Goal: Transaction & Acquisition: Book appointment/travel/reservation

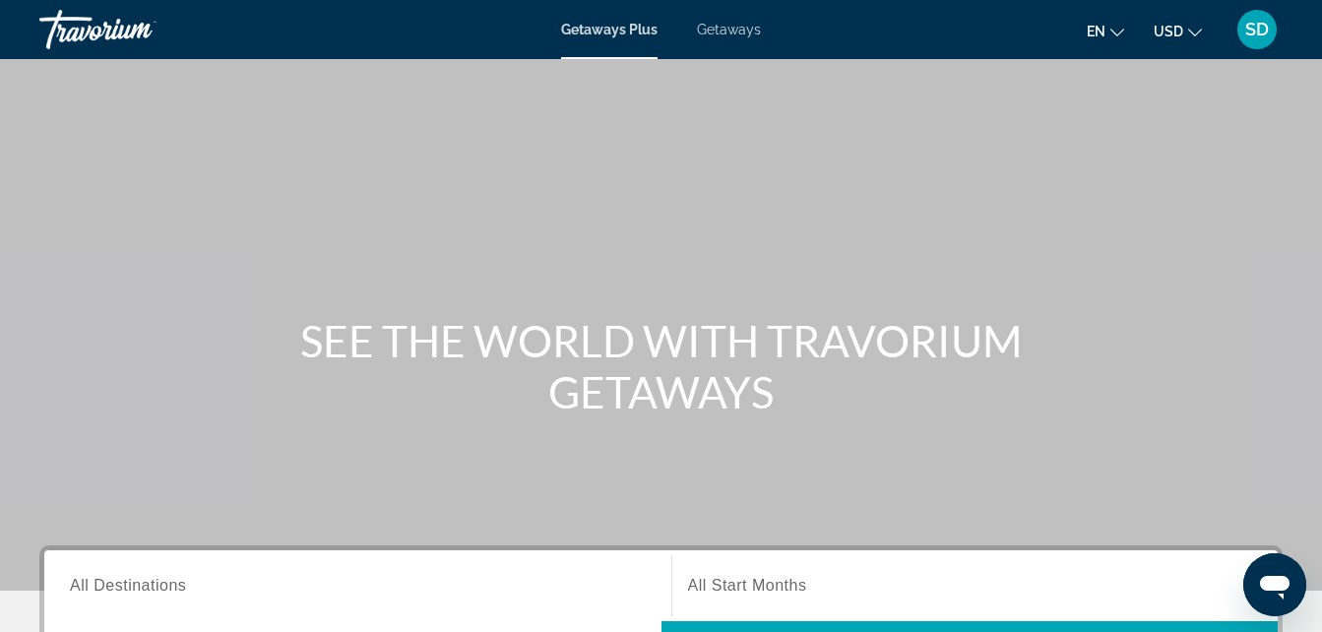
click at [112, 588] on span "All Destinations" at bounding box center [128, 585] width 116 height 17
click at [112, 588] on input "Destination All Destinations" at bounding box center [358, 587] width 576 height 24
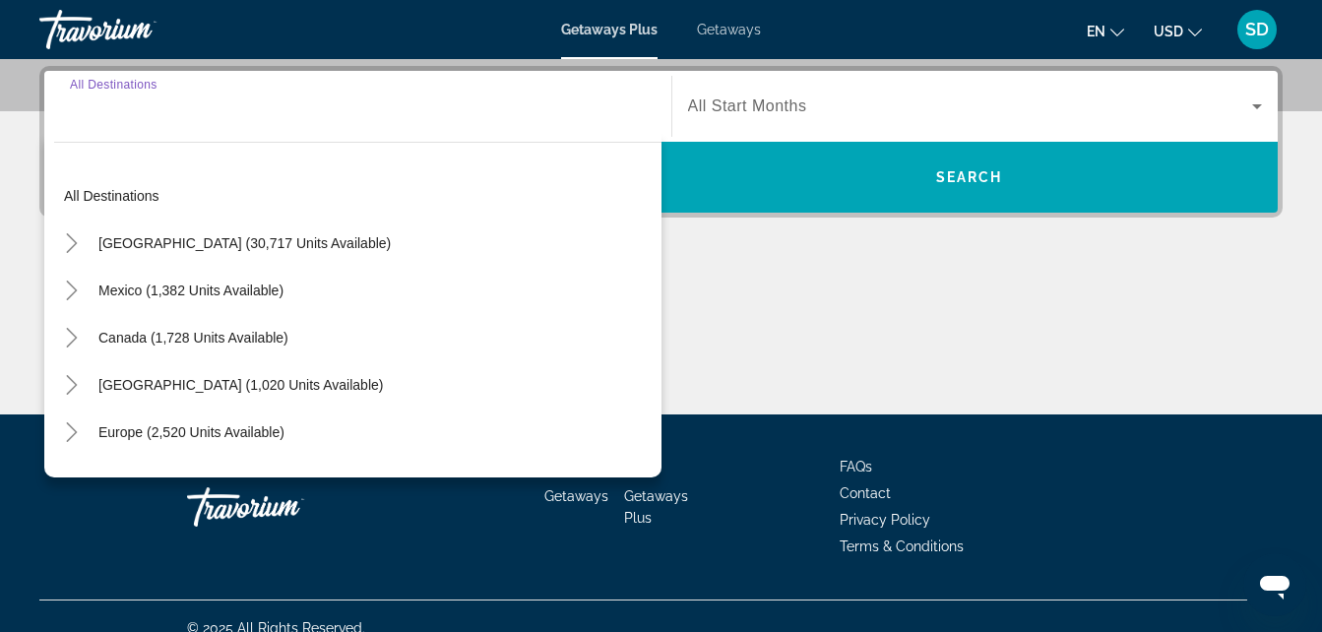
scroll to position [481, 0]
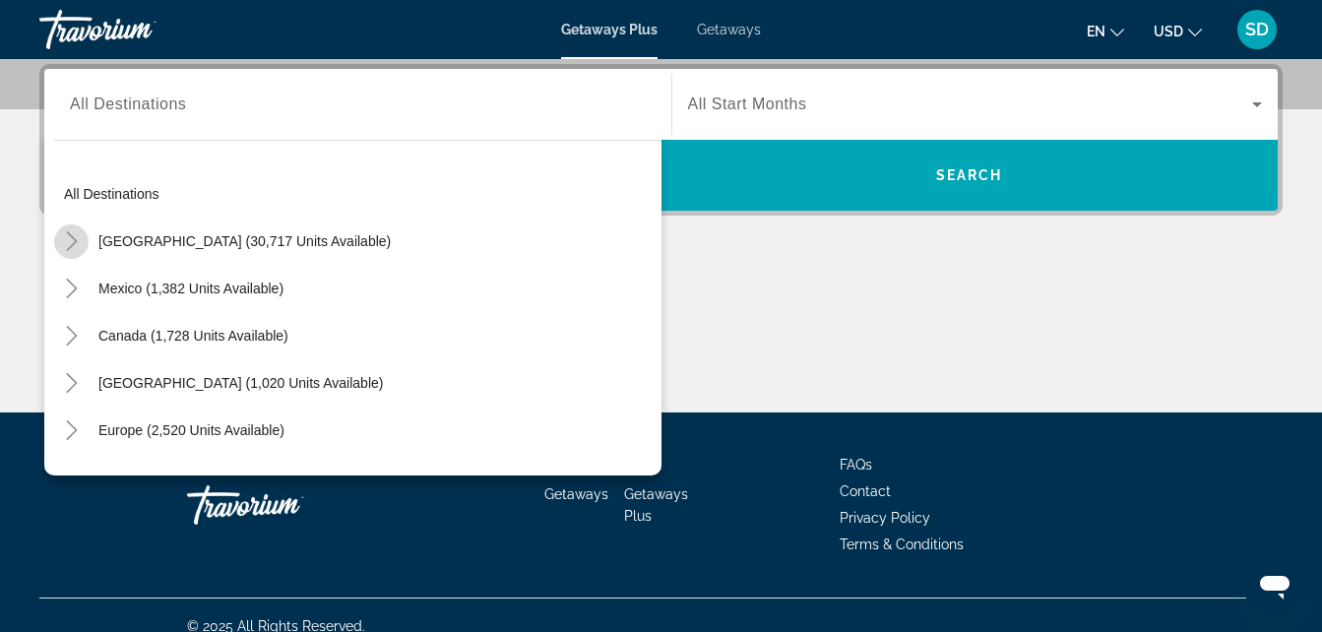
click at [74, 236] on icon "Toggle United States (30,717 units available)" at bounding box center [72, 241] width 20 height 20
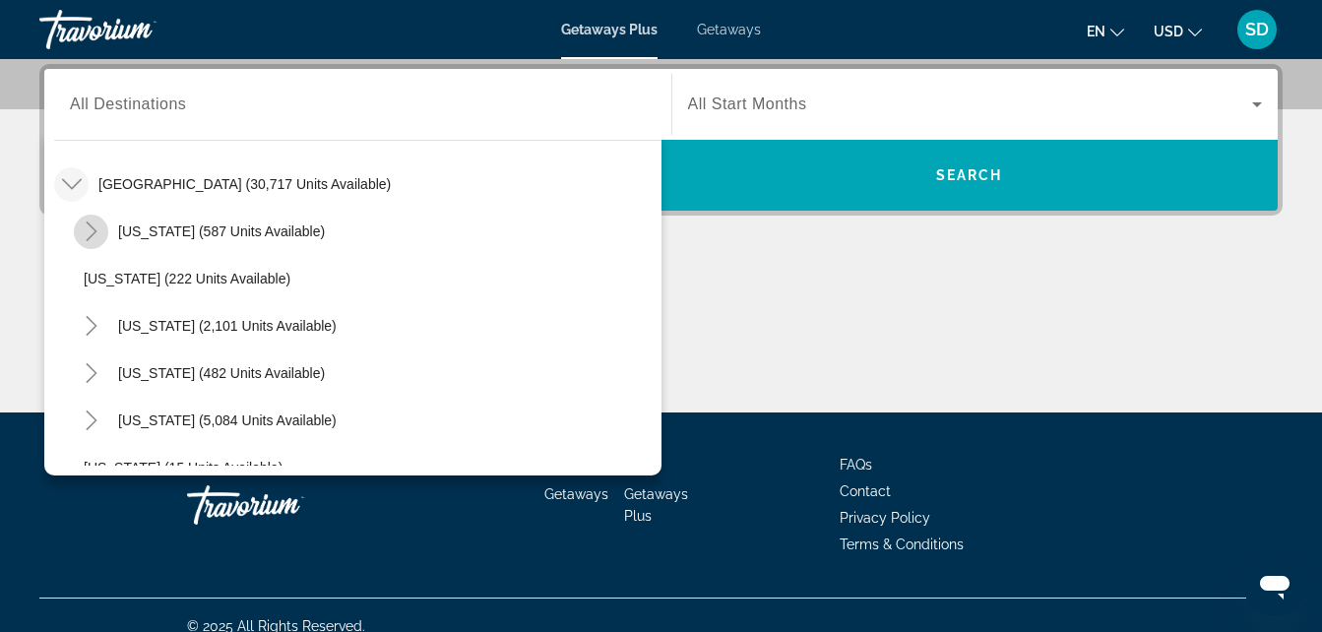
click at [101, 232] on mat-icon "Toggle Arizona (587 units available)" at bounding box center [91, 232] width 34 height 34
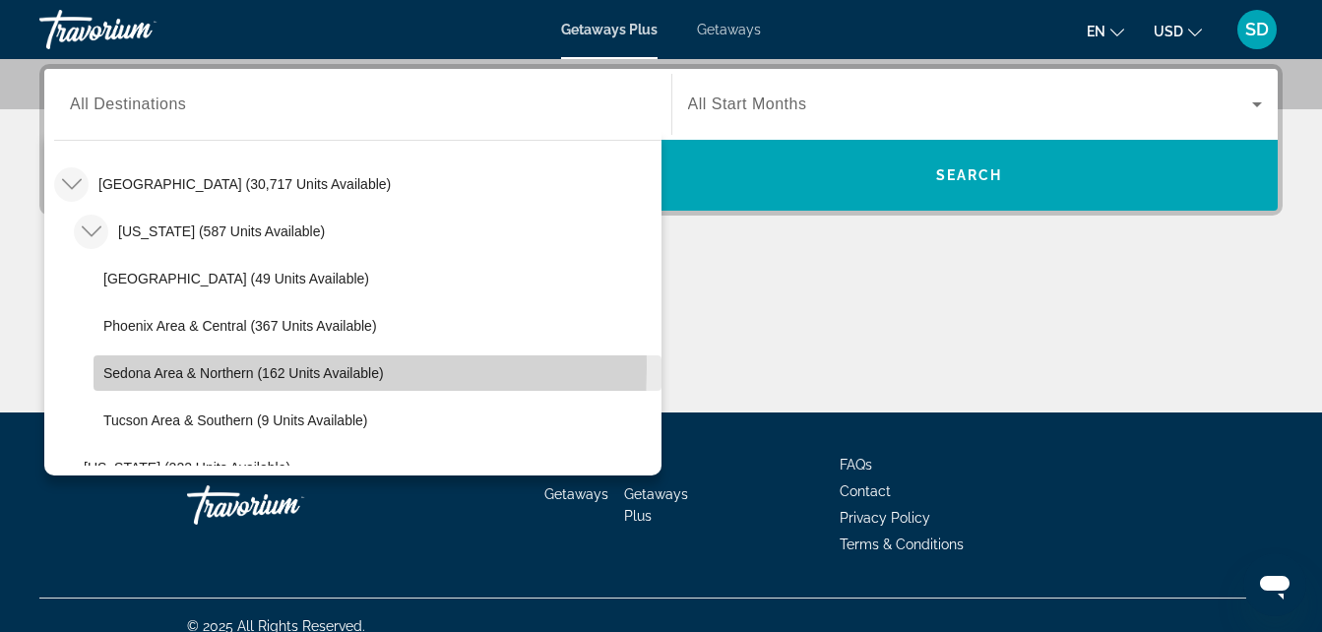
click at [126, 367] on span "Sedona Area & Northern (162 units available)" at bounding box center [243, 373] width 281 height 16
type input "**********"
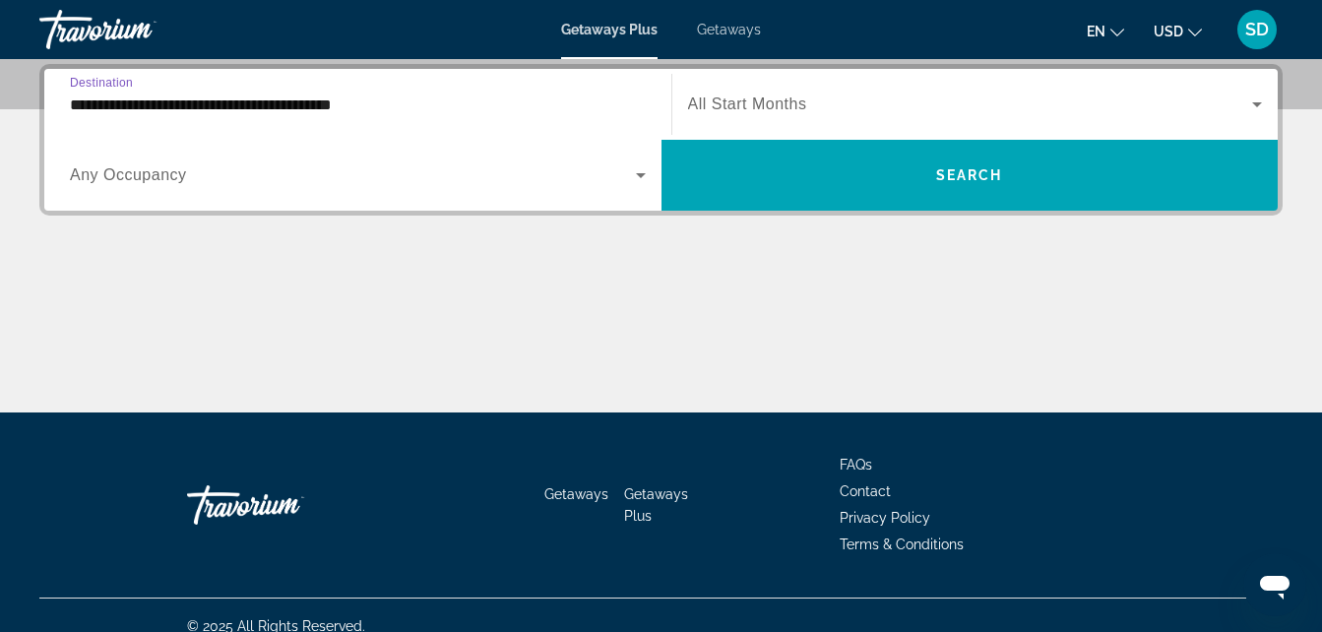
click at [639, 171] on icon "Search widget" at bounding box center [641, 175] width 24 height 24
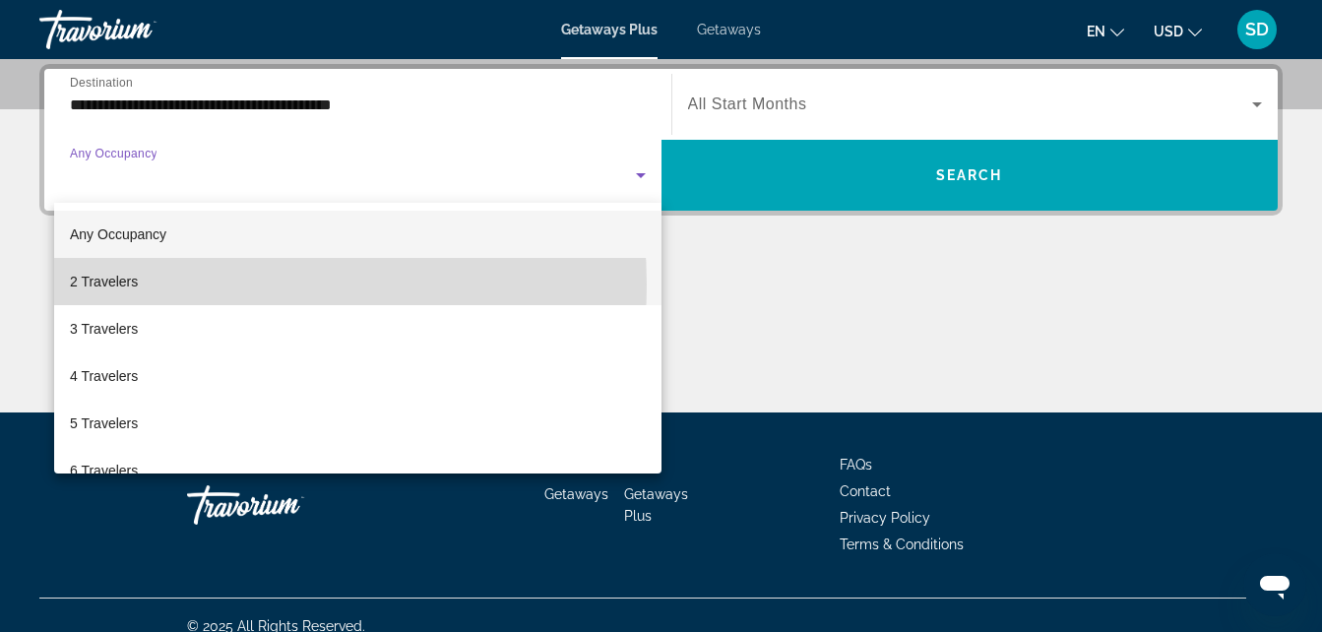
click at [179, 285] on mat-option "2 Travelers" at bounding box center [357, 281] width 607 height 47
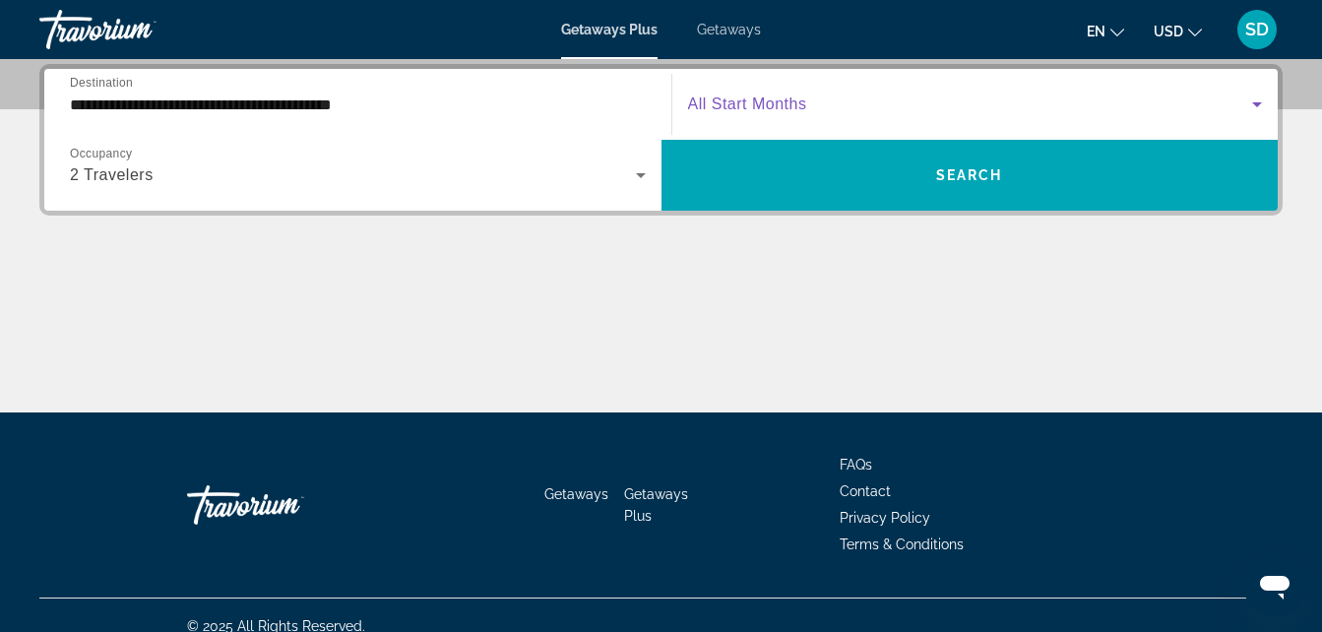
click at [1260, 105] on icon "Search widget" at bounding box center [1257, 105] width 24 height 24
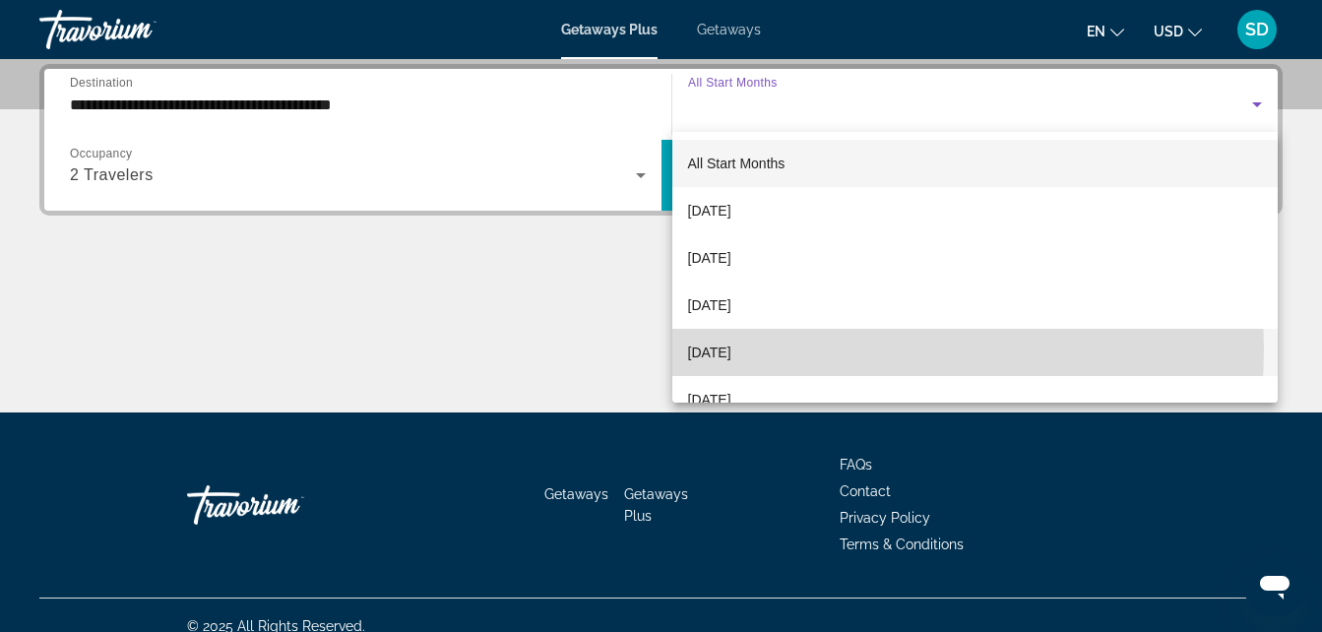
click at [809, 350] on mat-option "[DATE]" at bounding box center [975, 352] width 606 height 47
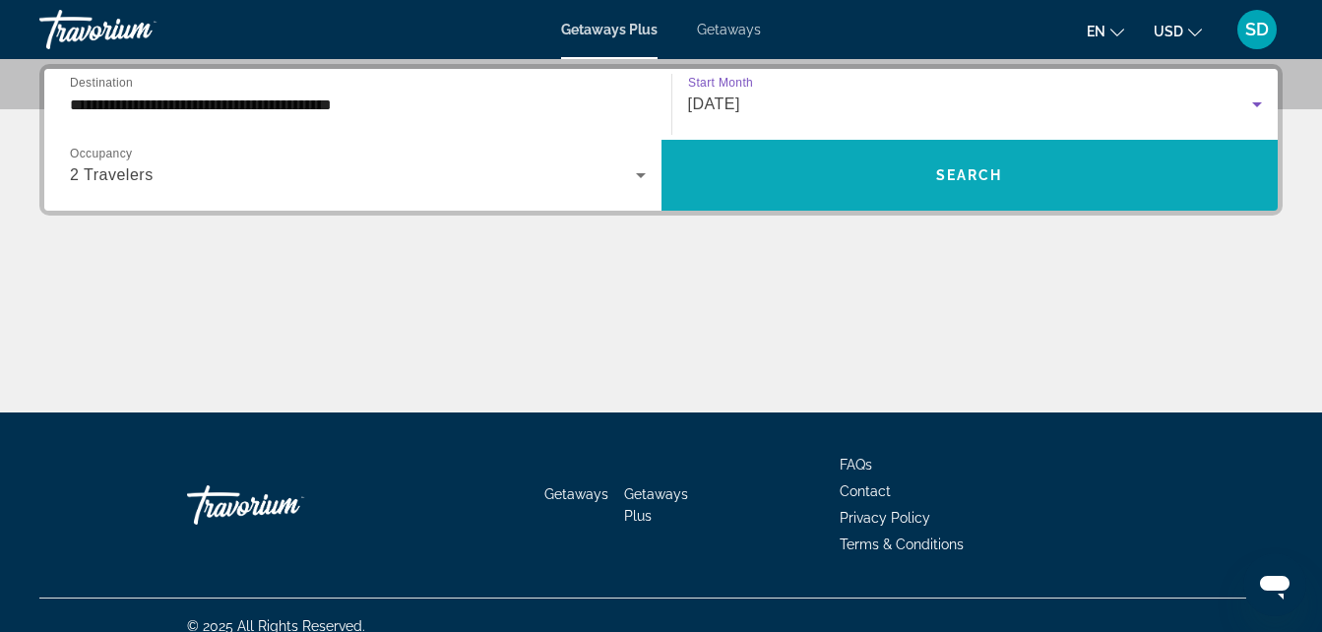
click at [891, 184] on span "Search widget" at bounding box center [970, 175] width 617 height 47
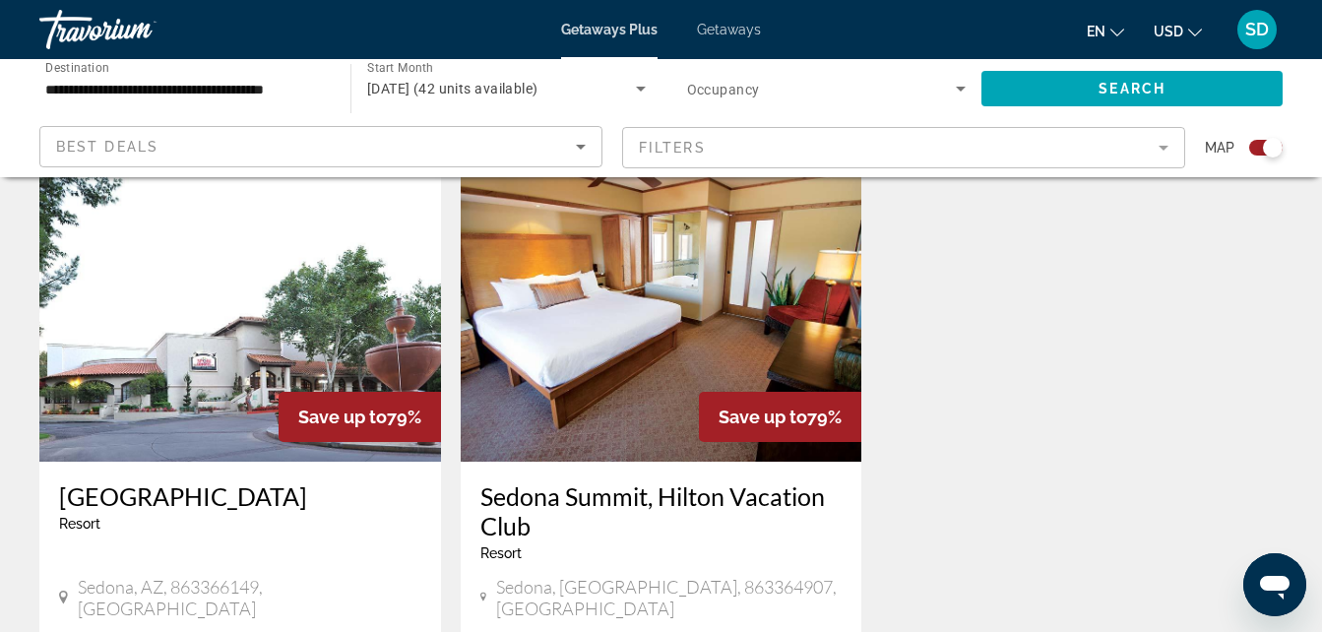
scroll to position [2059, 0]
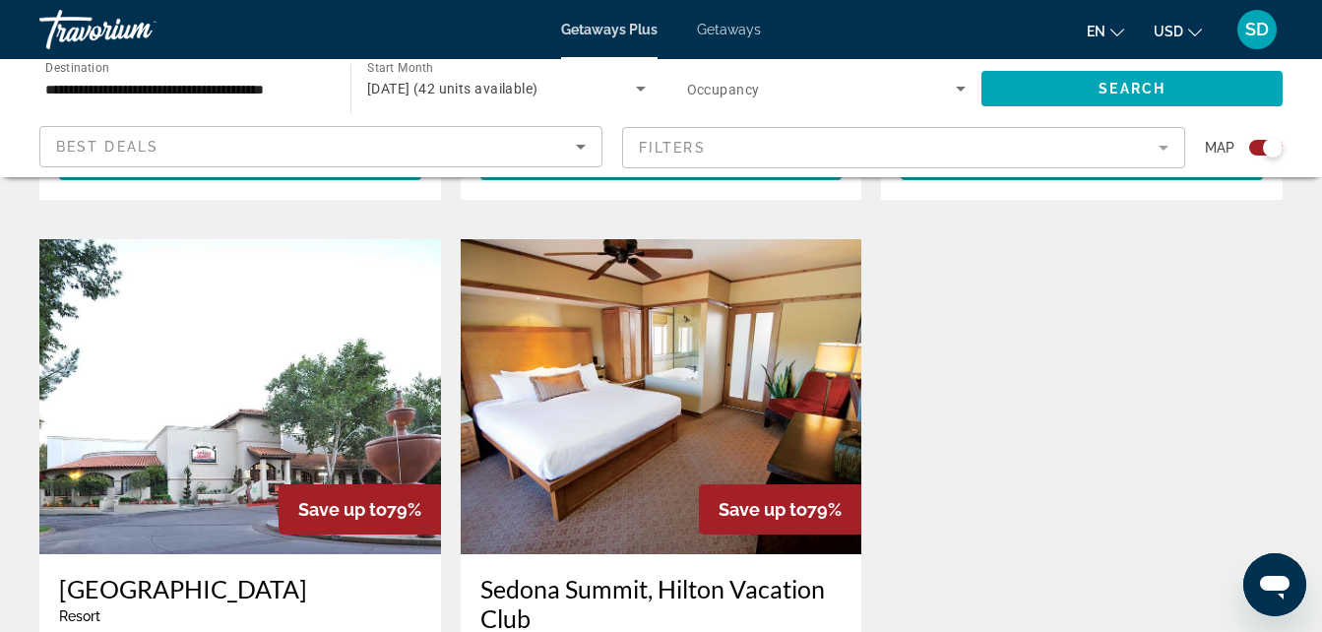
click at [509, 326] on img "Main content" at bounding box center [662, 396] width 402 height 315
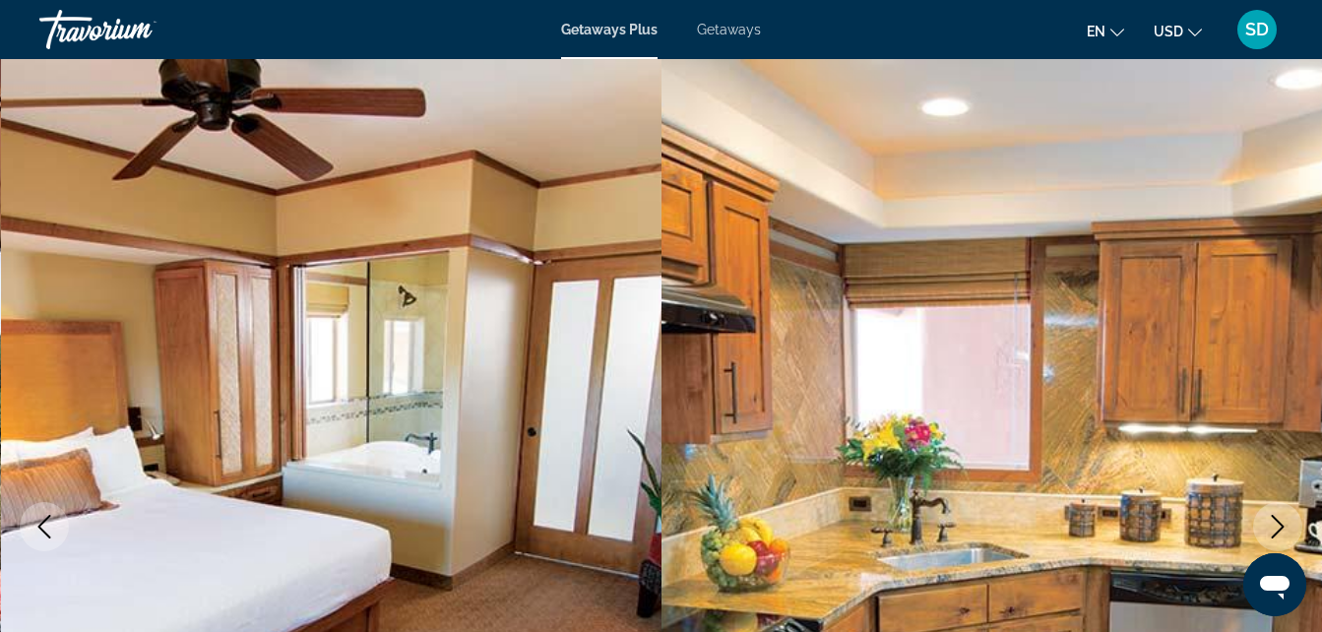
click at [1273, 530] on icon "Next image" at bounding box center [1278, 527] width 24 height 24
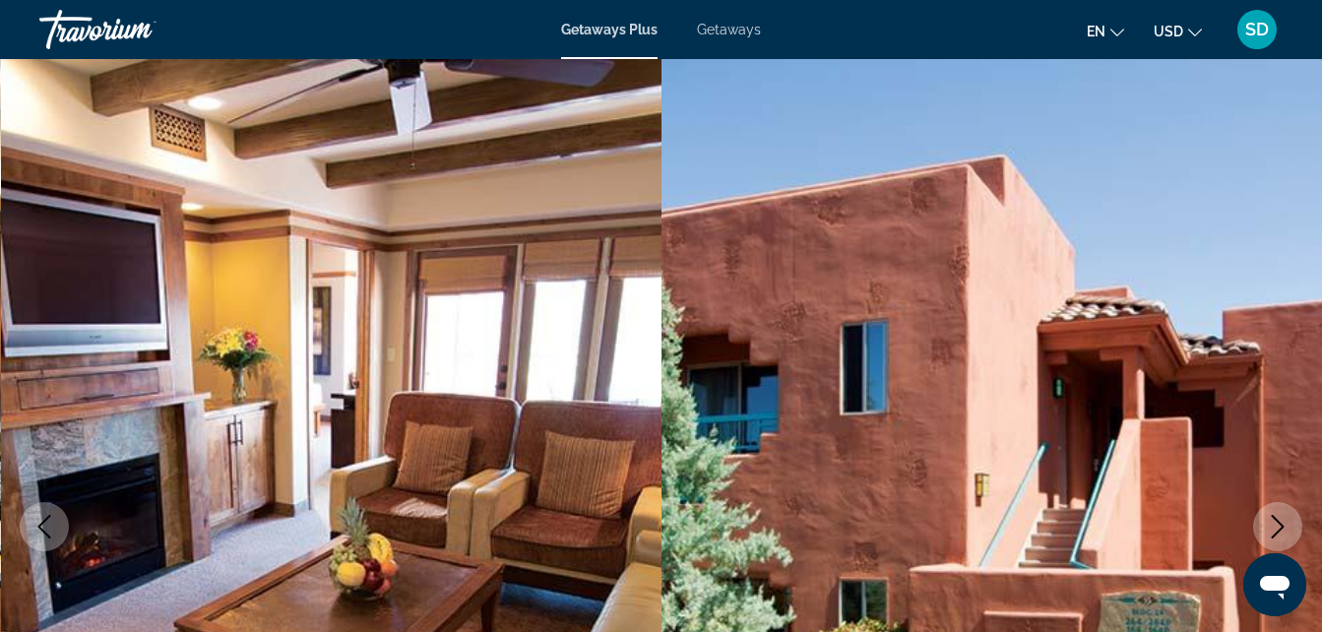
click at [1276, 534] on icon "Next image" at bounding box center [1278, 527] width 13 height 24
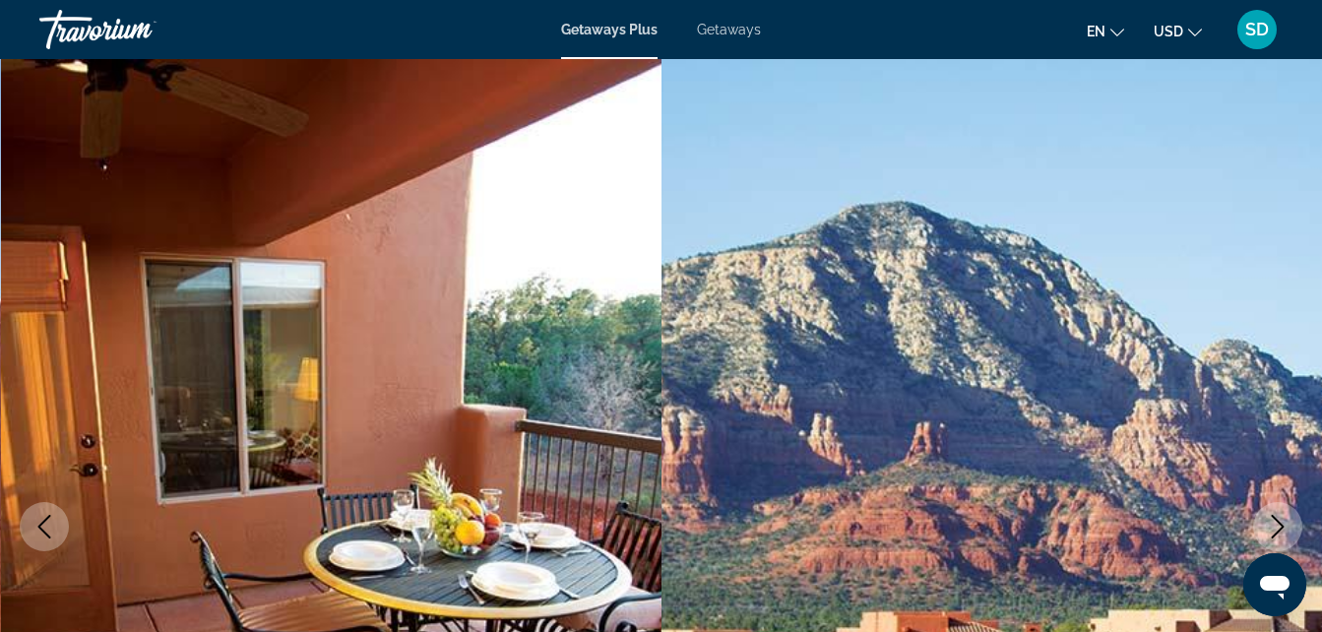
click at [1276, 534] on icon "Next image" at bounding box center [1278, 527] width 13 height 24
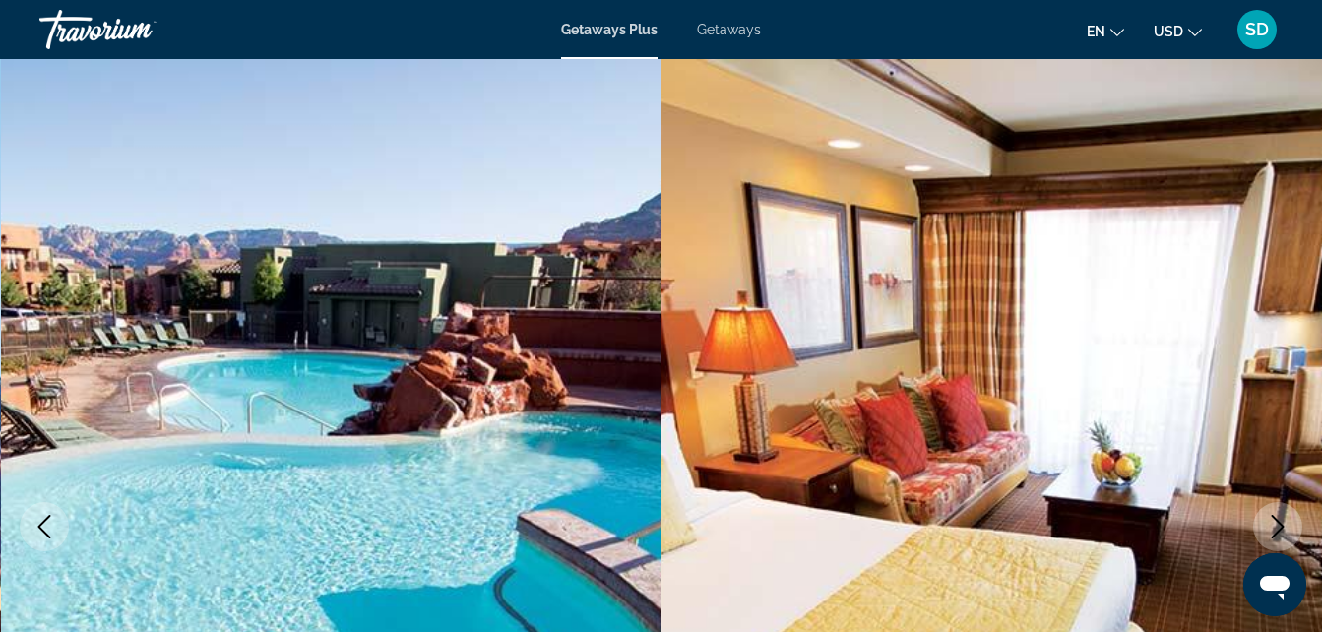
click at [1275, 529] on icon "Next image" at bounding box center [1278, 527] width 24 height 24
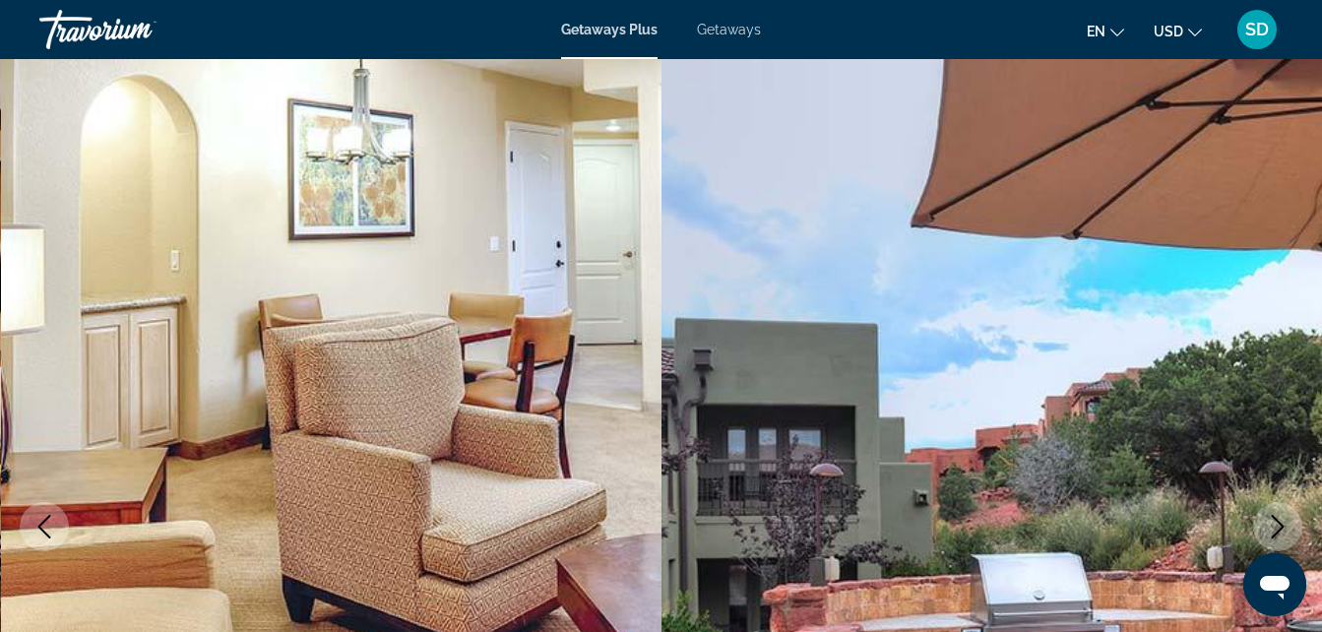
click at [1276, 524] on icon "Next image" at bounding box center [1278, 527] width 24 height 24
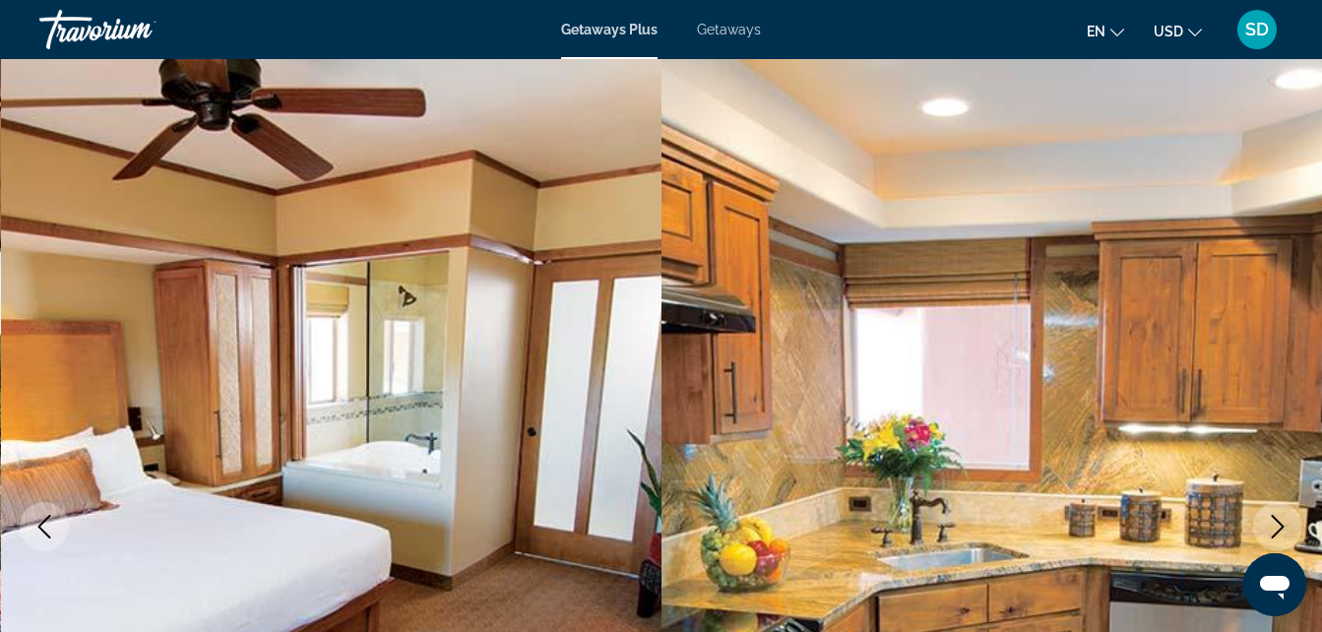
click at [1273, 518] on icon "Next image" at bounding box center [1278, 527] width 24 height 24
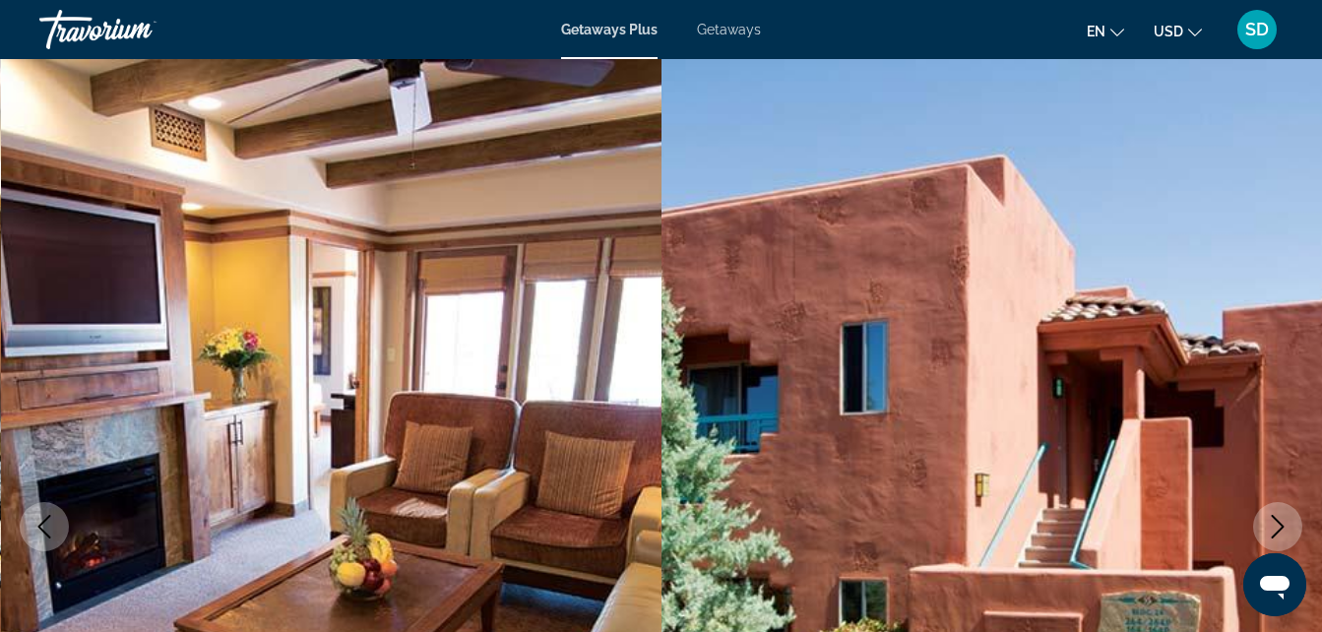
click at [1273, 515] on icon "Next image" at bounding box center [1278, 527] width 24 height 24
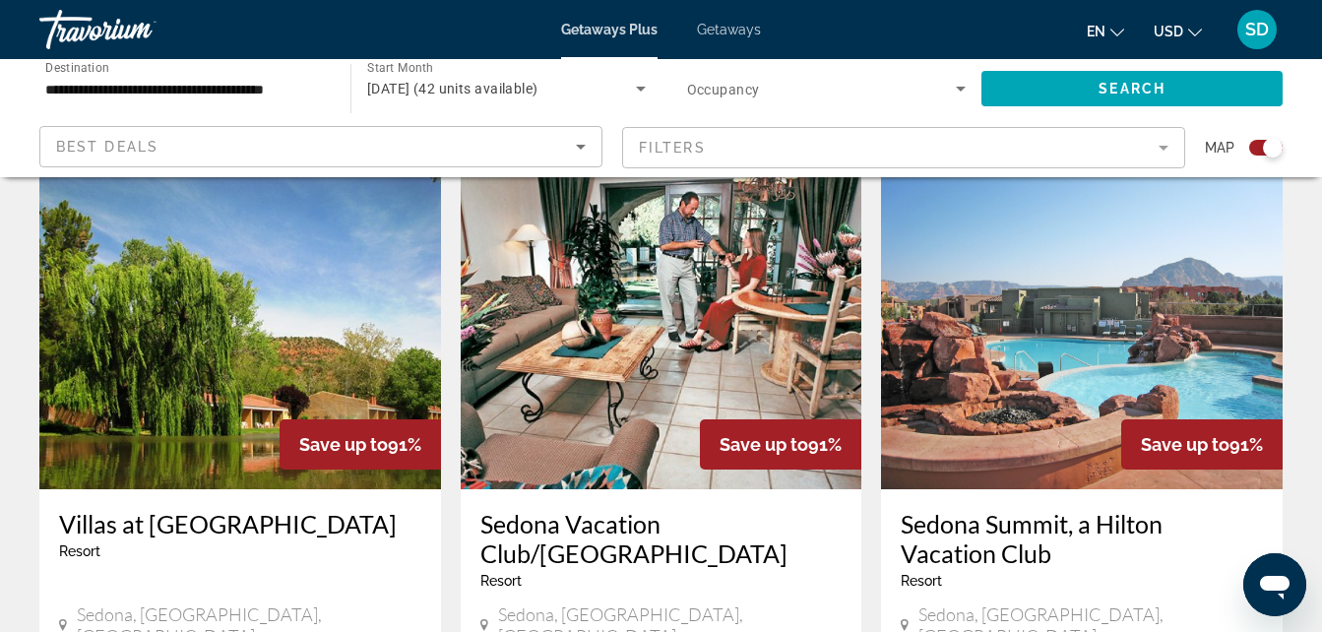
scroll to position [1364, 0]
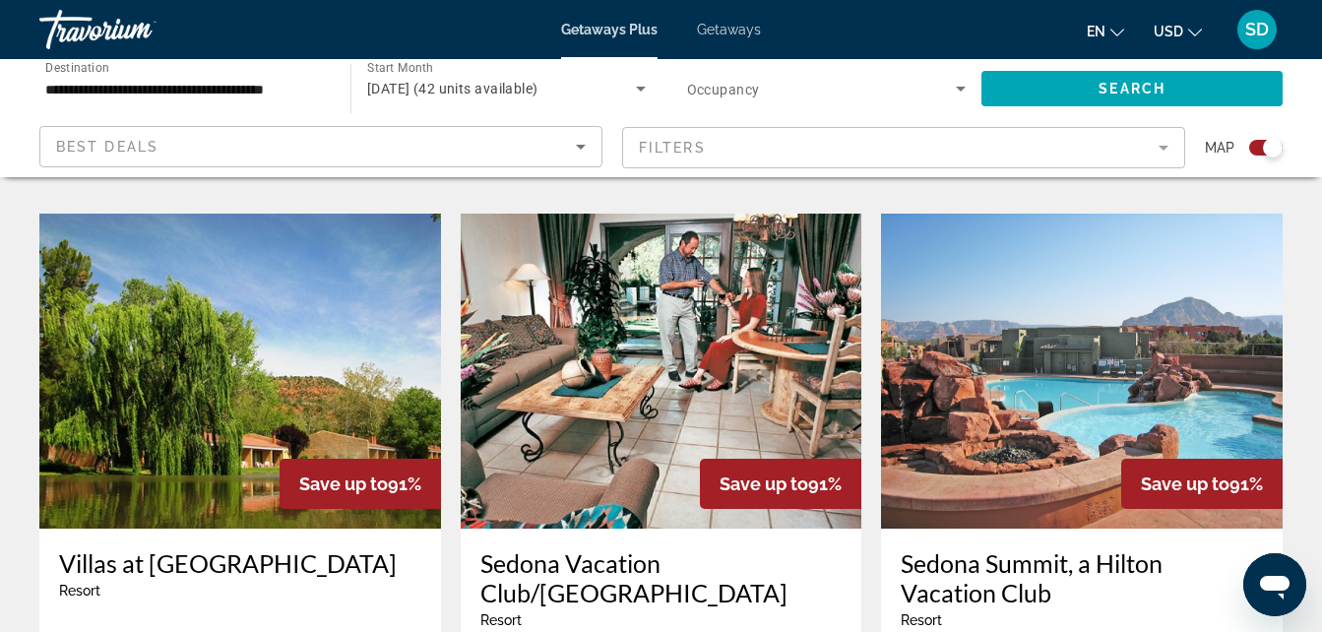
click at [328, 340] on img "Main content" at bounding box center [240, 371] width 402 height 315
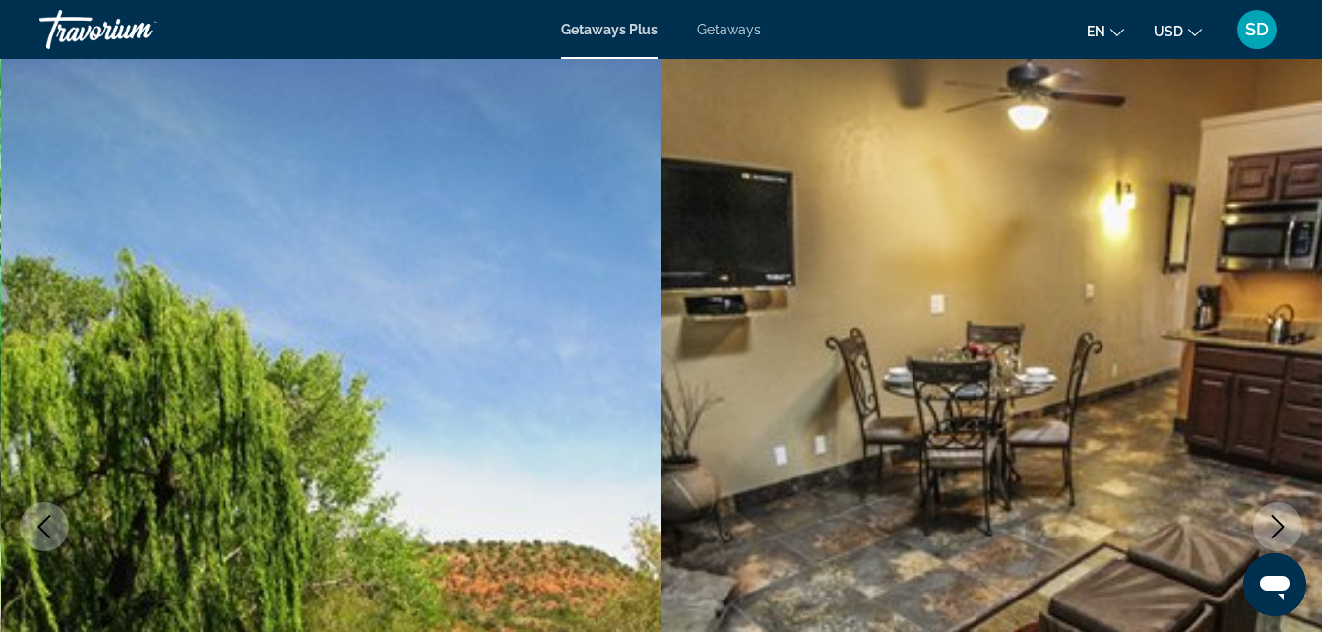
click at [352, 391] on img "Main content" at bounding box center [332, 526] width 662 height 935
click at [1275, 519] on icon "Next image" at bounding box center [1278, 527] width 13 height 24
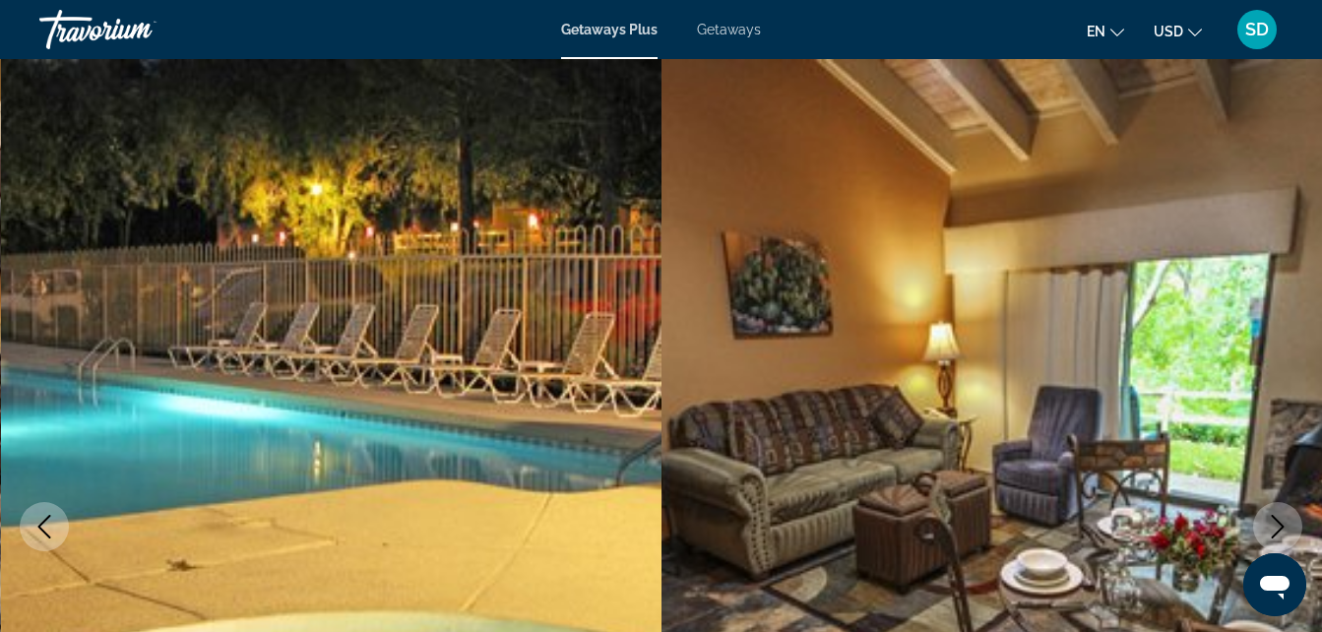
click at [1275, 519] on icon "Next image" at bounding box center [1278, 527] width 13 height 24
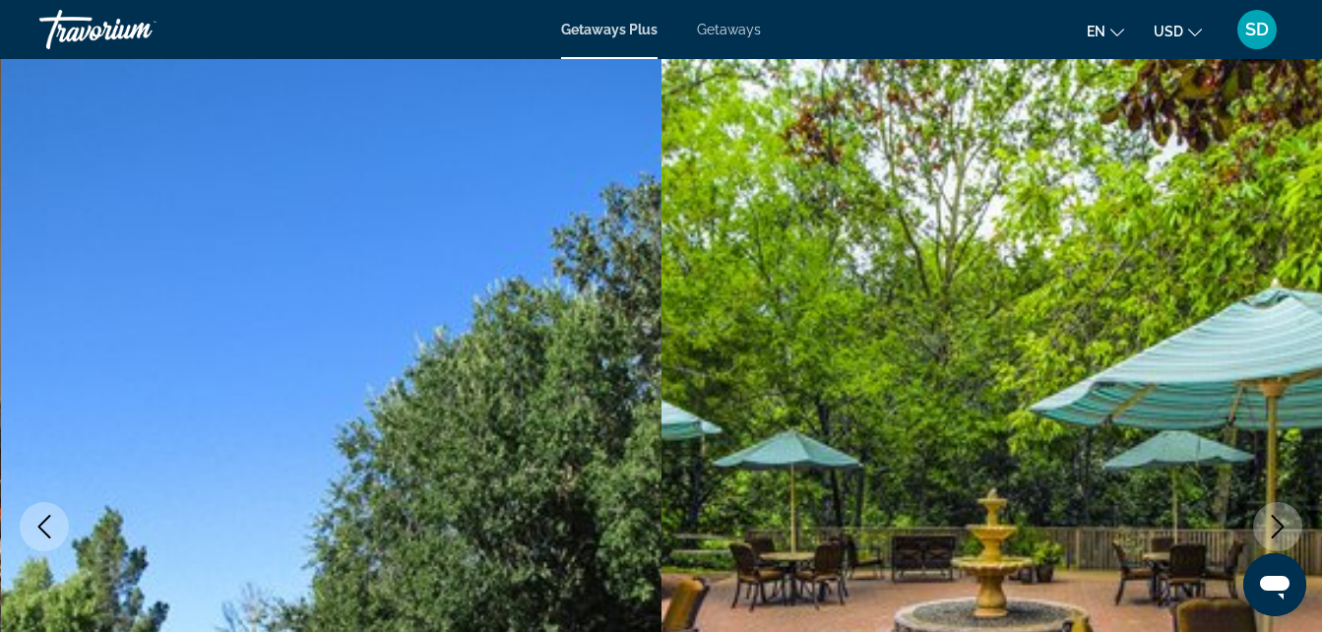
click at [1275, 519] on icon "Next image" at bounding box center [1278, 527] width 13 height 24
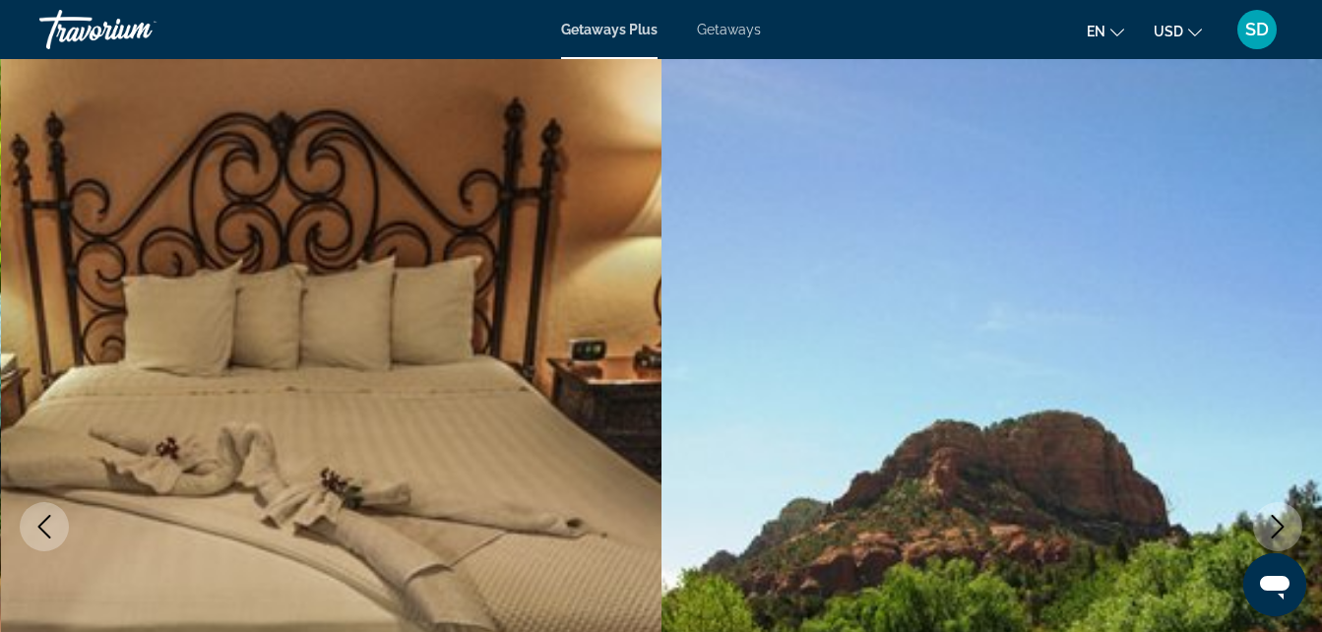
click at [1275, 519] on icon "Next image" at bounding box center [1278, 527] width 13 height 24
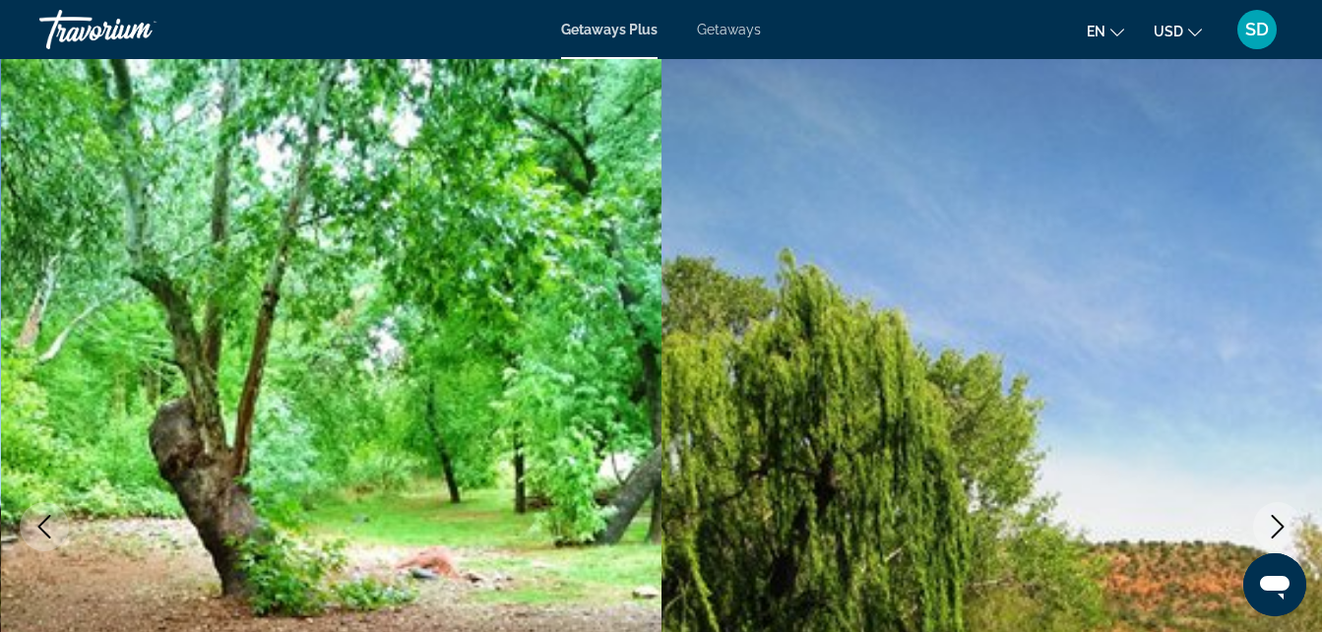
click at [1275, 519] on icon "Next image" at bounding box center [1278, 527] width 13 height 24
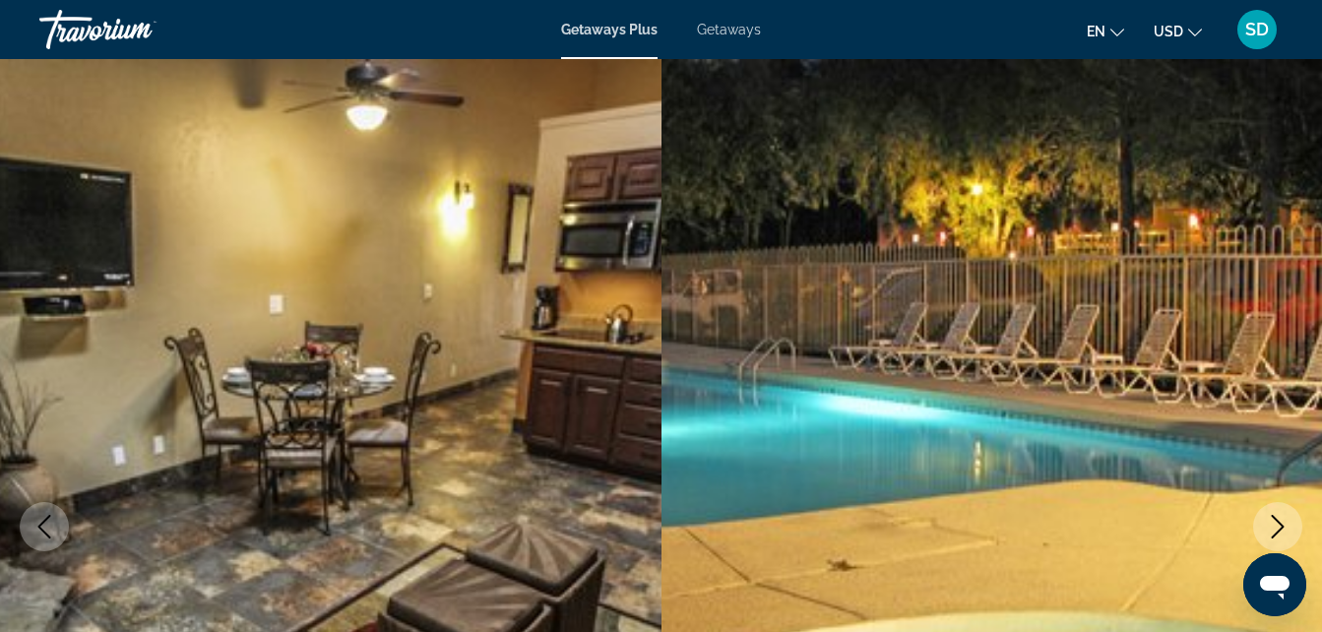
click at [1275, 519] on icon "Next image" at bounding box center [1278, 527] width 13 height 24
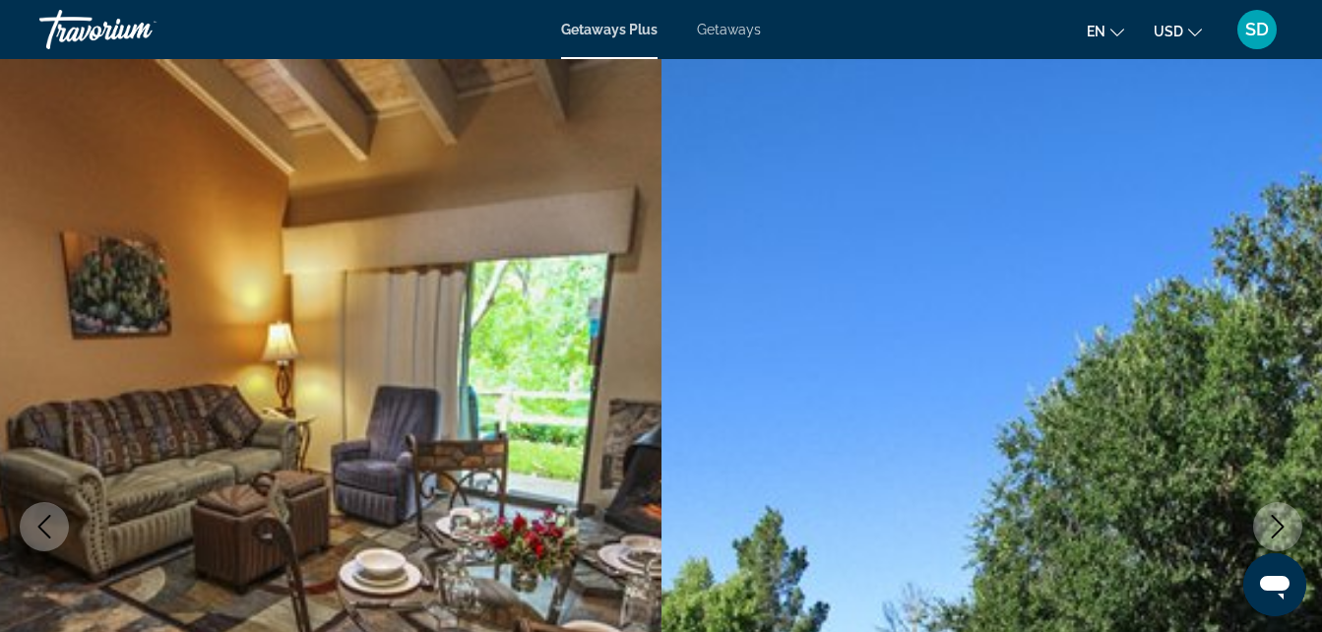
click at [1275, 519] on icon "Next image" at bounding box center [1278, 527] width 13 height 24
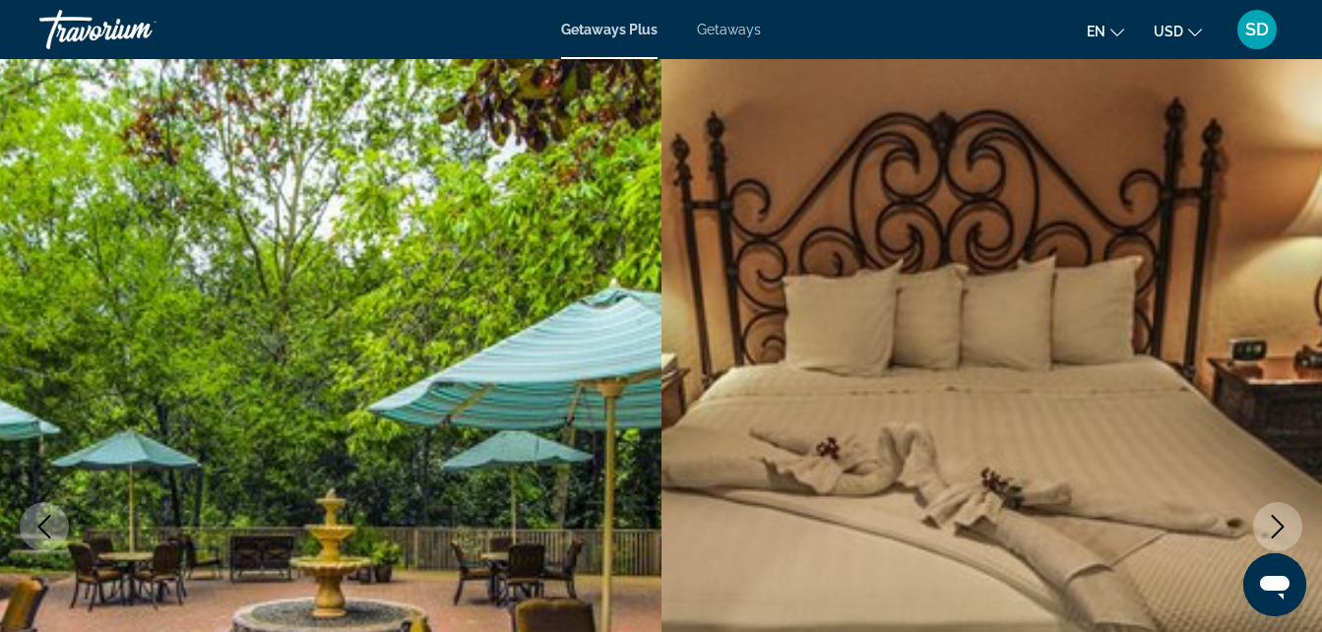
click at [1275, 519] on icon "Next image" at bounding box center [1278, 527] width 13 height 24
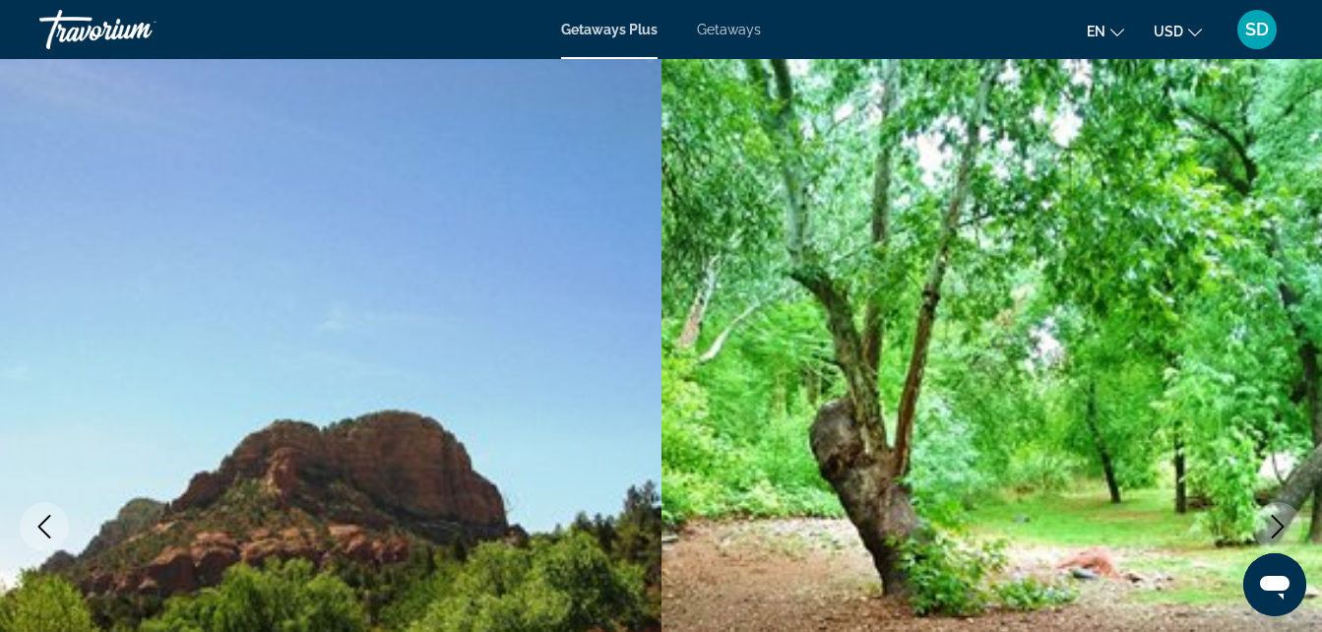
click at [1275, 519] on icon "Next image" at bounding box center [1278, 527] width 13 height 24
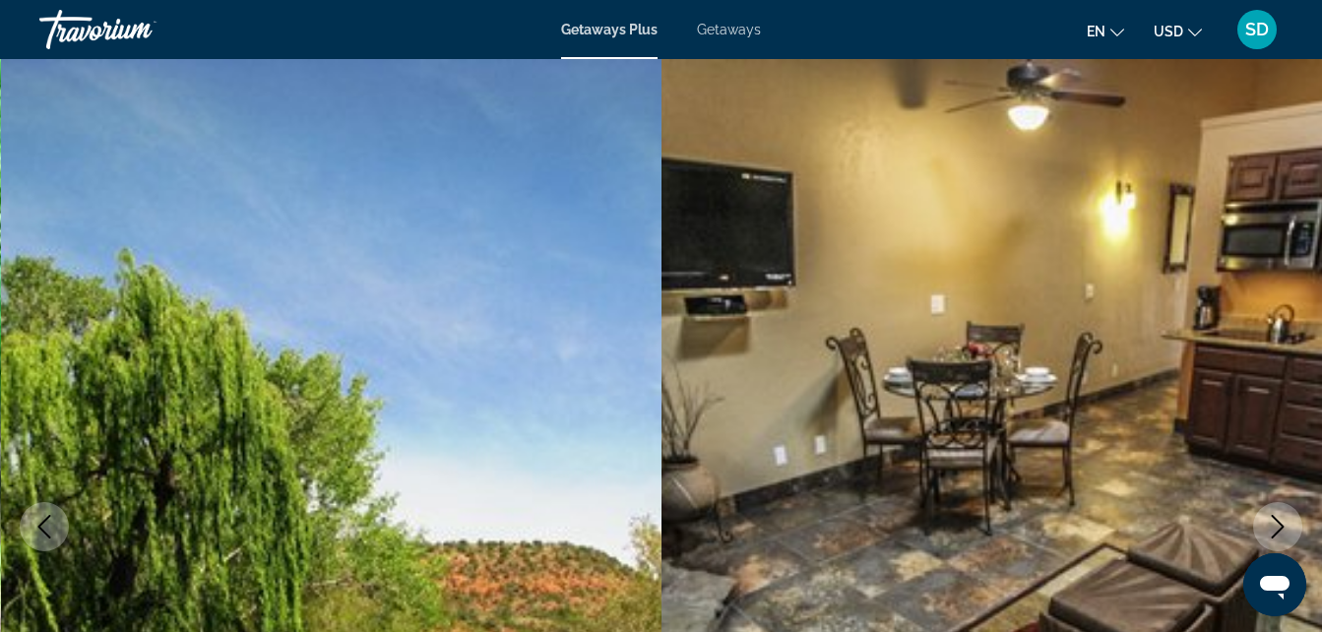
click at [1275, 519] on icon "Next image" at bounding box center [1278, 527] width 13 height 24
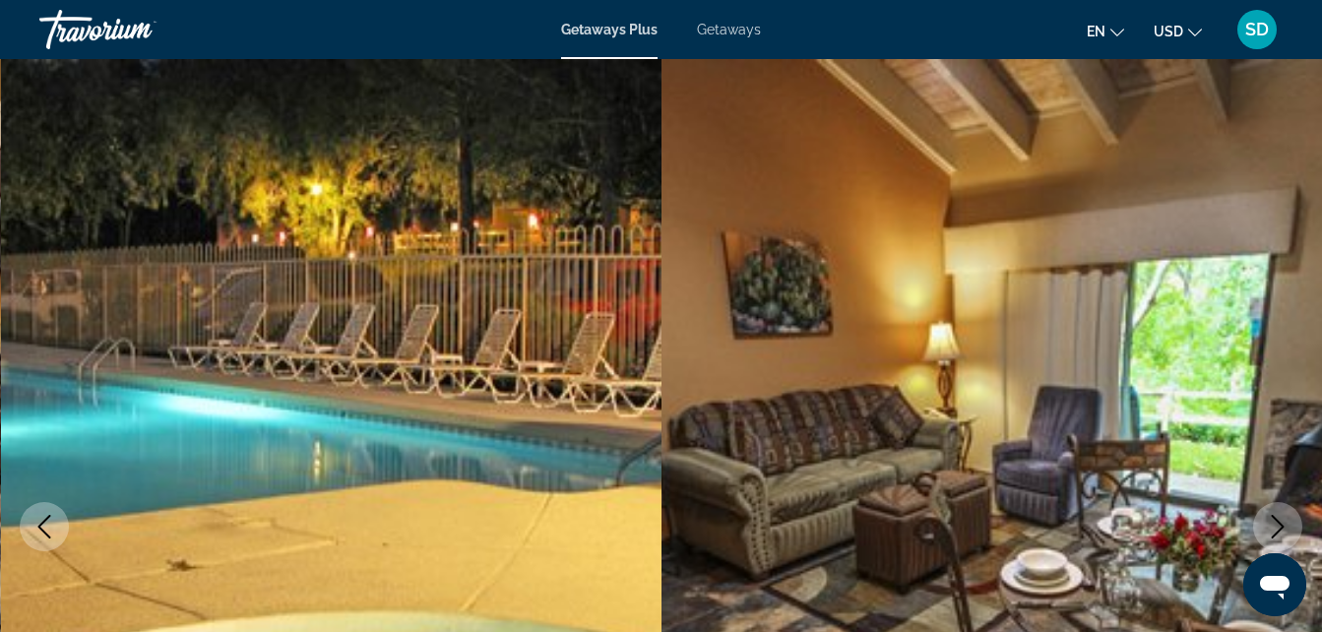
click at [1275, 519] on icon "Next image" at bounding box center [1278, 527] width 13 height 24
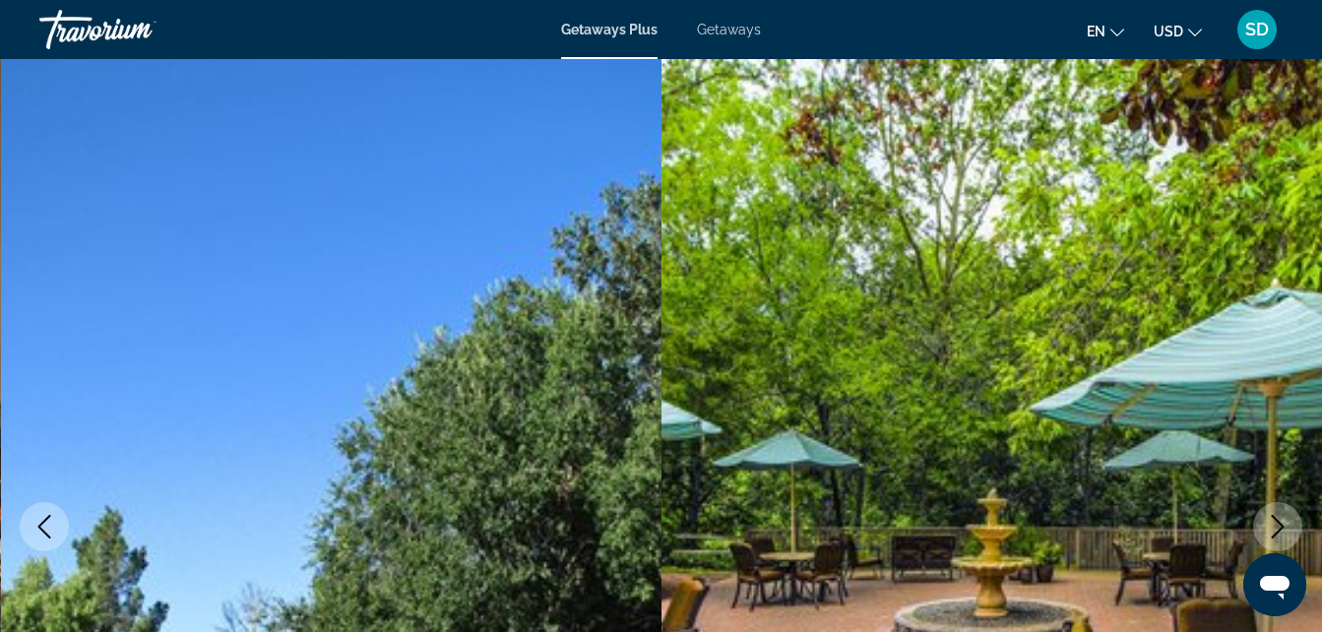
click at [1275, 519] on icon "Next image" at bounding box center [1278, 527] width 13 height 24
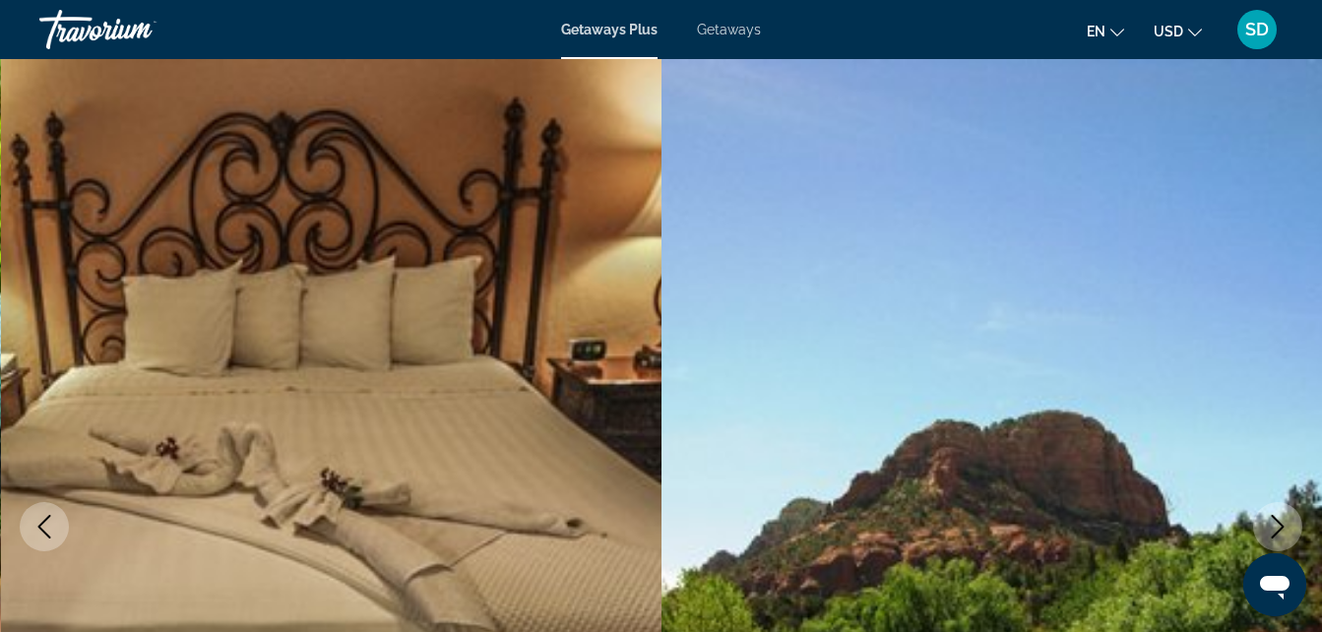
click at [1275, 519] on icon "Next image" at bounding box center [1278, 527] width 13 height 24
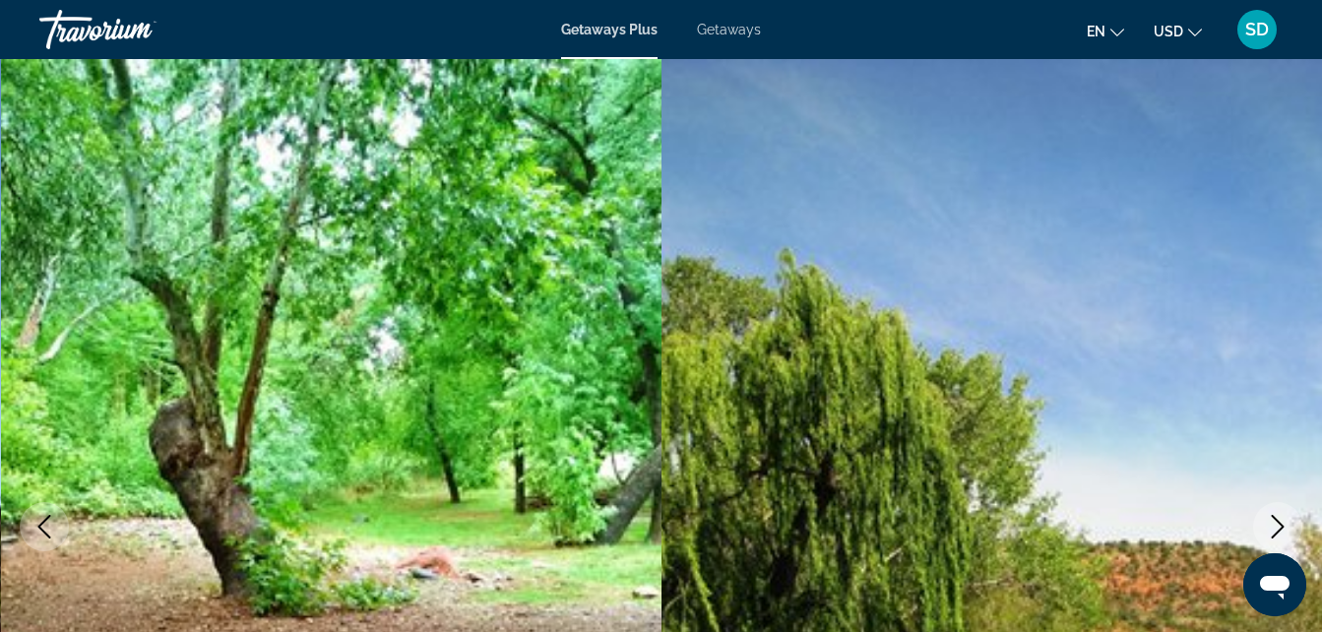
click at [1275, 519] on icon "Next image" at bounding box center [1278, 527] width 13 height 24
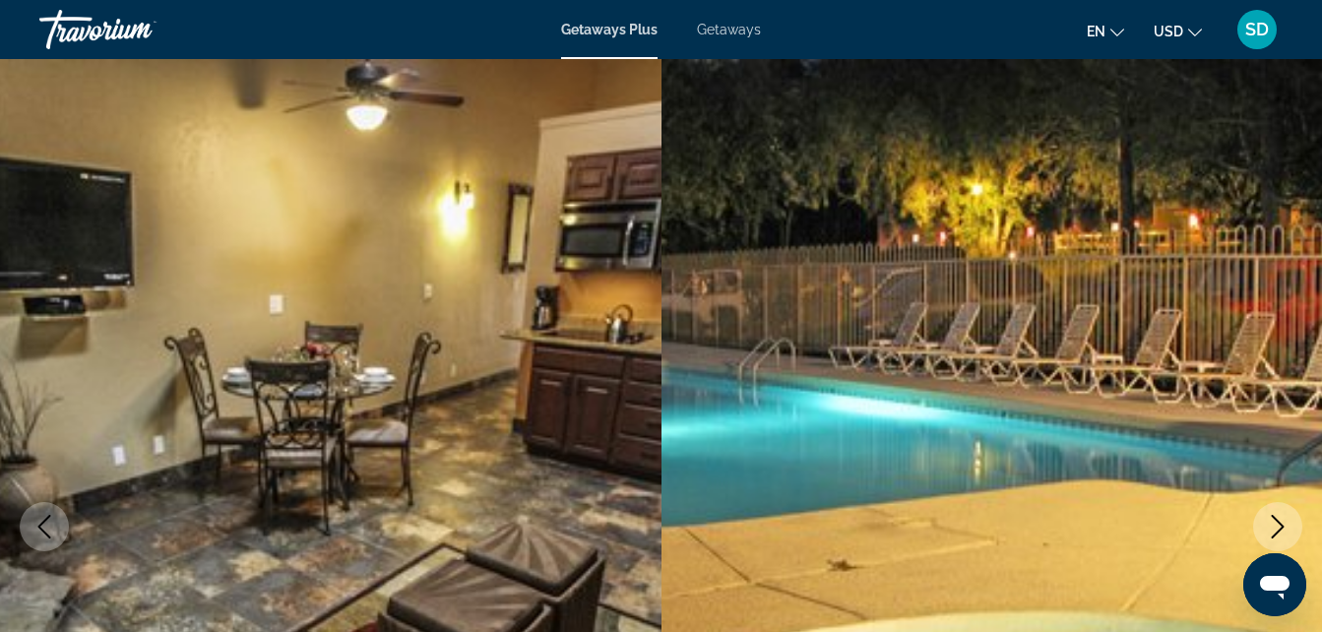
click at [1275, 519] on icon "Next image" at bounding box center [1278, 527] width 13 height 24
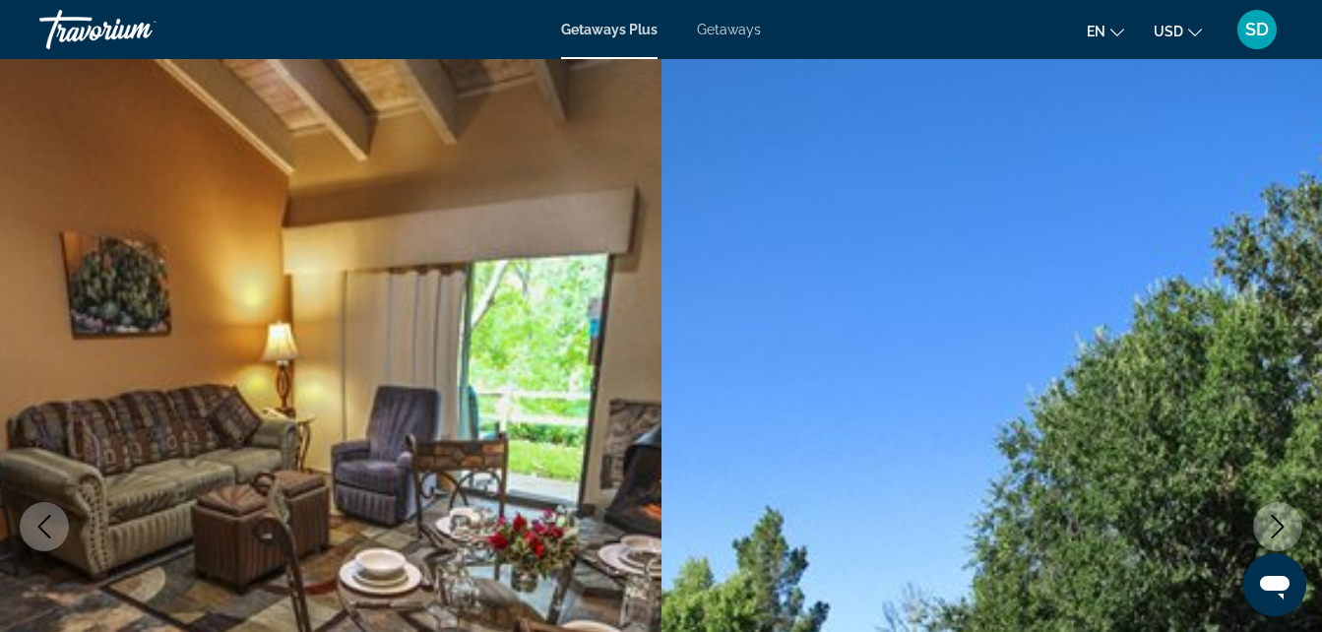
click at [1275, 519] on icon "Next image" at bounding box center [1278, 527] width 13 height 24
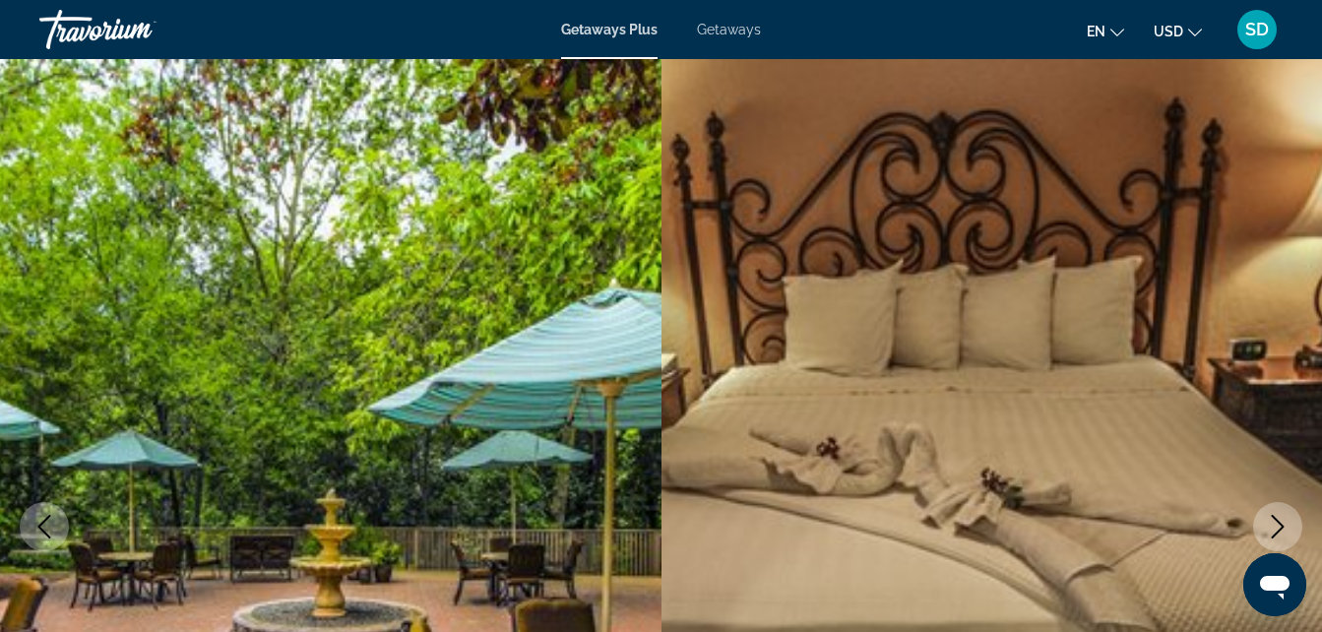
click at [1275, 519] on icon "Next image" at bounding box center [1278, 527] width 13 height 24
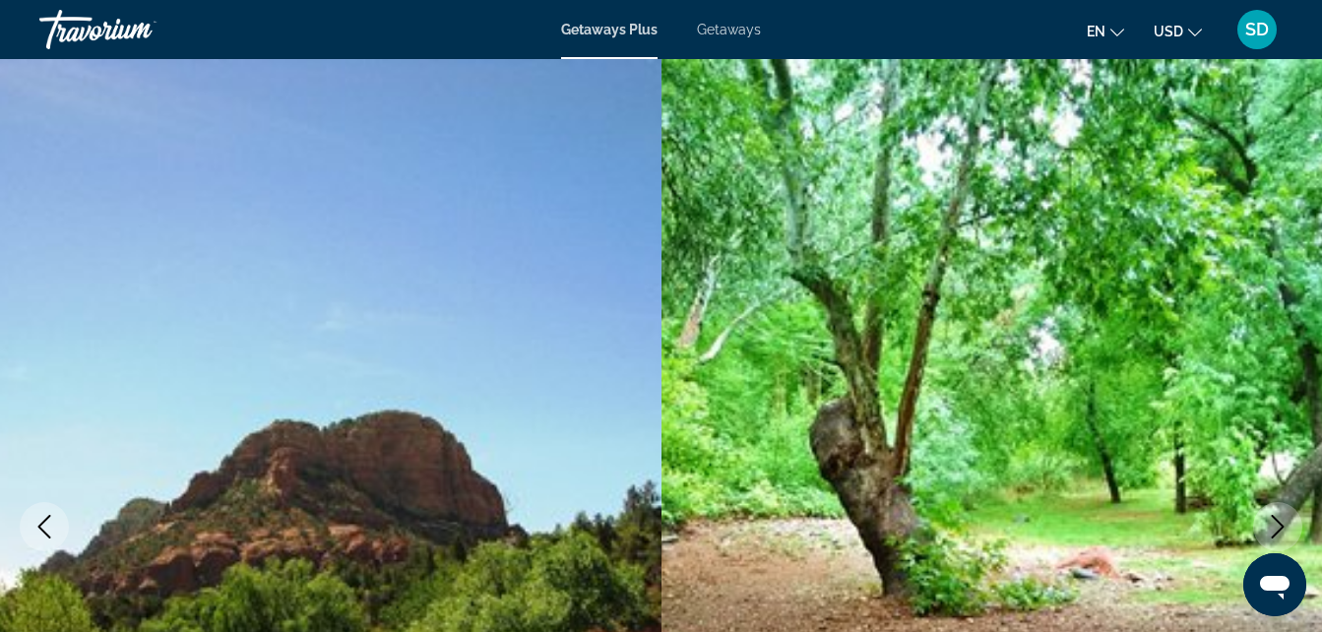
click at [1275, 519] on icon "Next image" at bounding box center [1278, 527] width 13 height 24
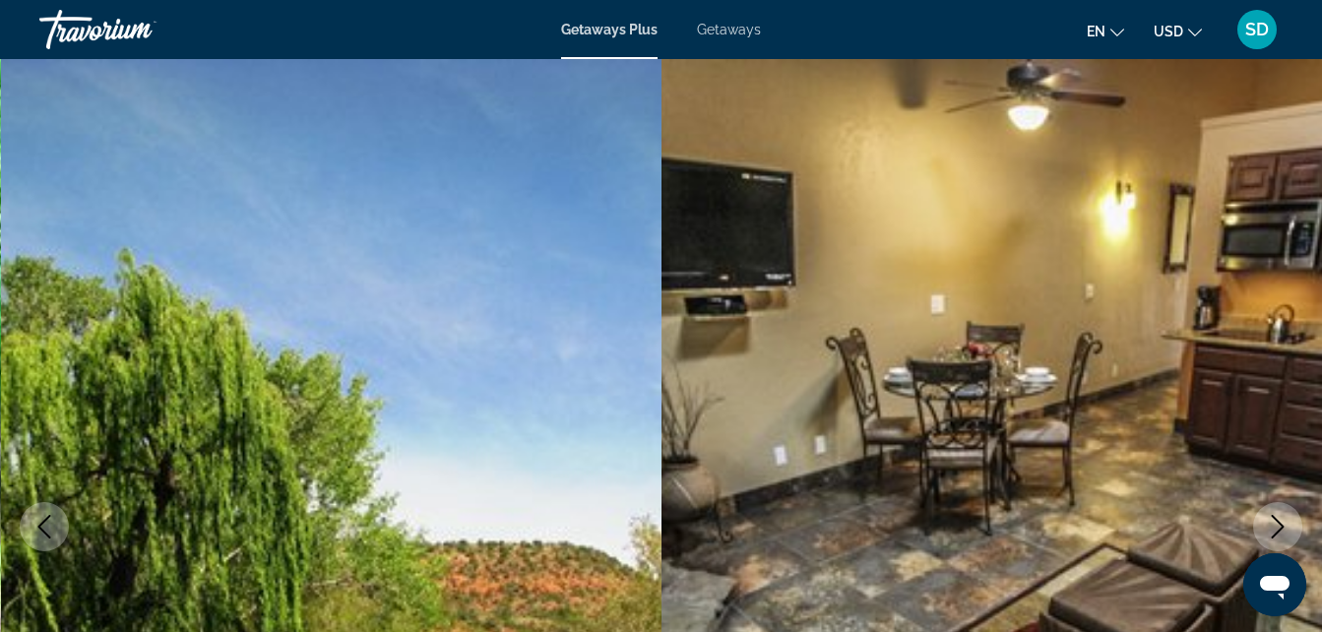
click at [1275, 519] on icon "Next image" at bounding box center [1278, 527] width 13 height 24
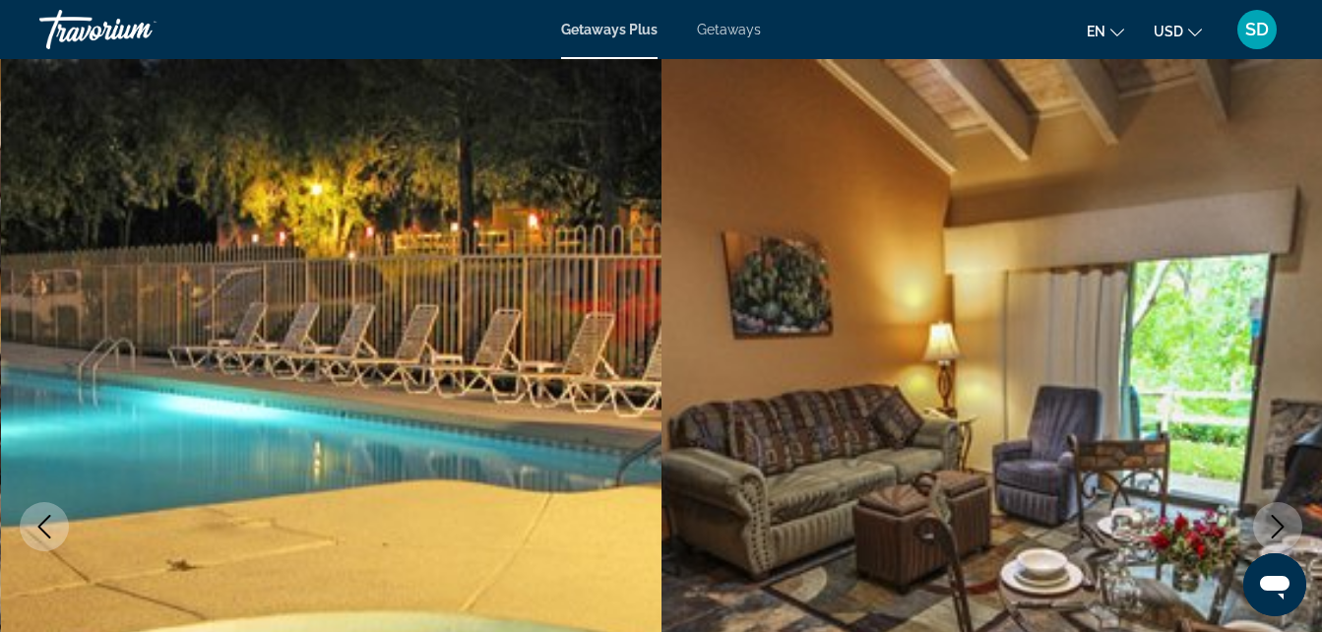
click at [1275, 519] on icon "Next image" at bounding box center [1278, 527] width 13 height 24
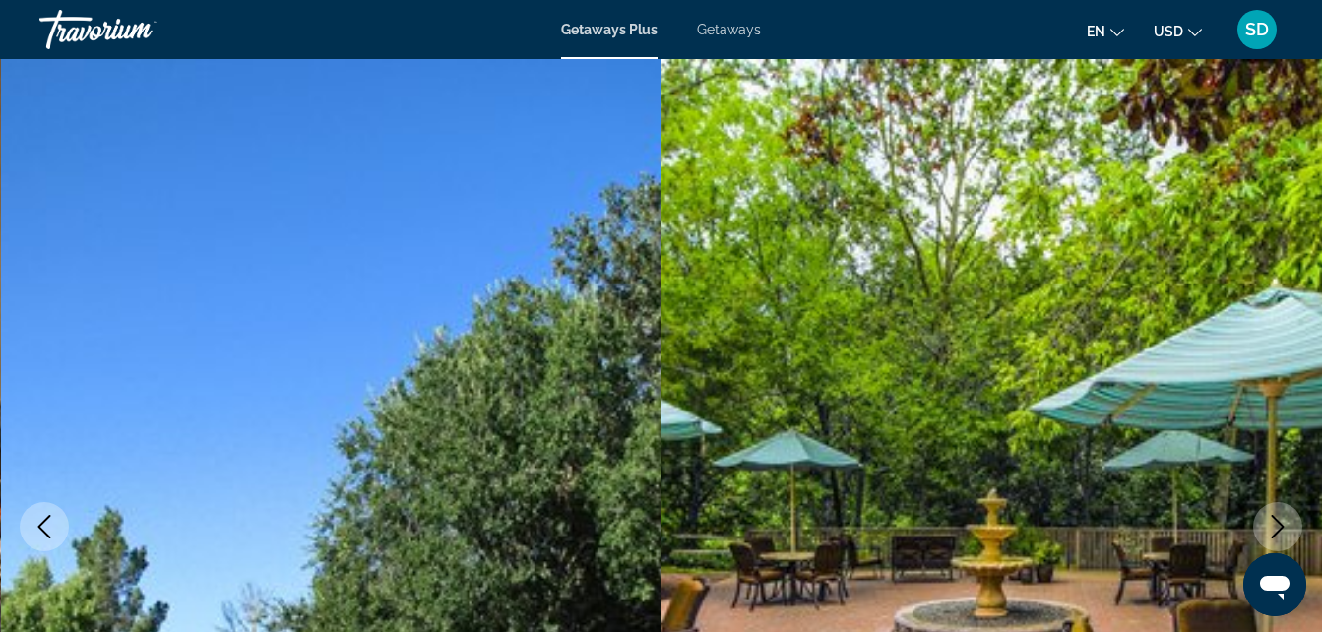
click at [1275, 519] on icon "Next image" at bounding box center [1278, 527] width 13 height 24
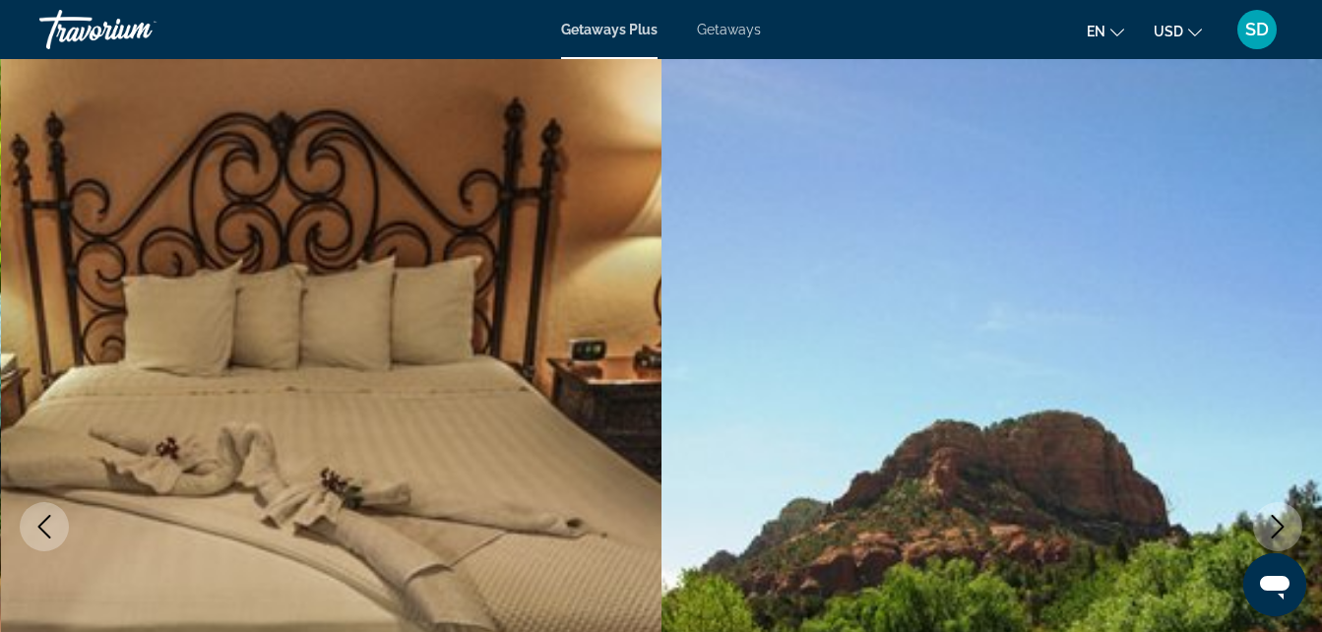
click at [1275, 519] on icon "Next image" at bounding box center [1278, 527] width 13 height 24
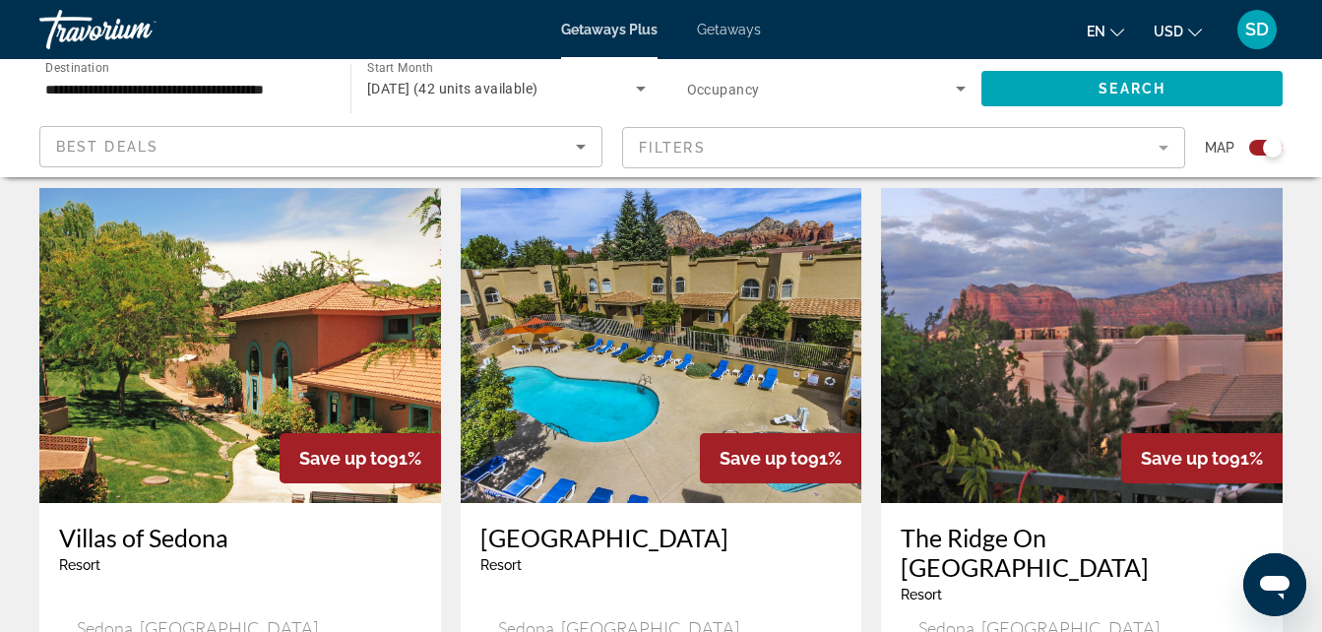
scroll to position [747, 0]
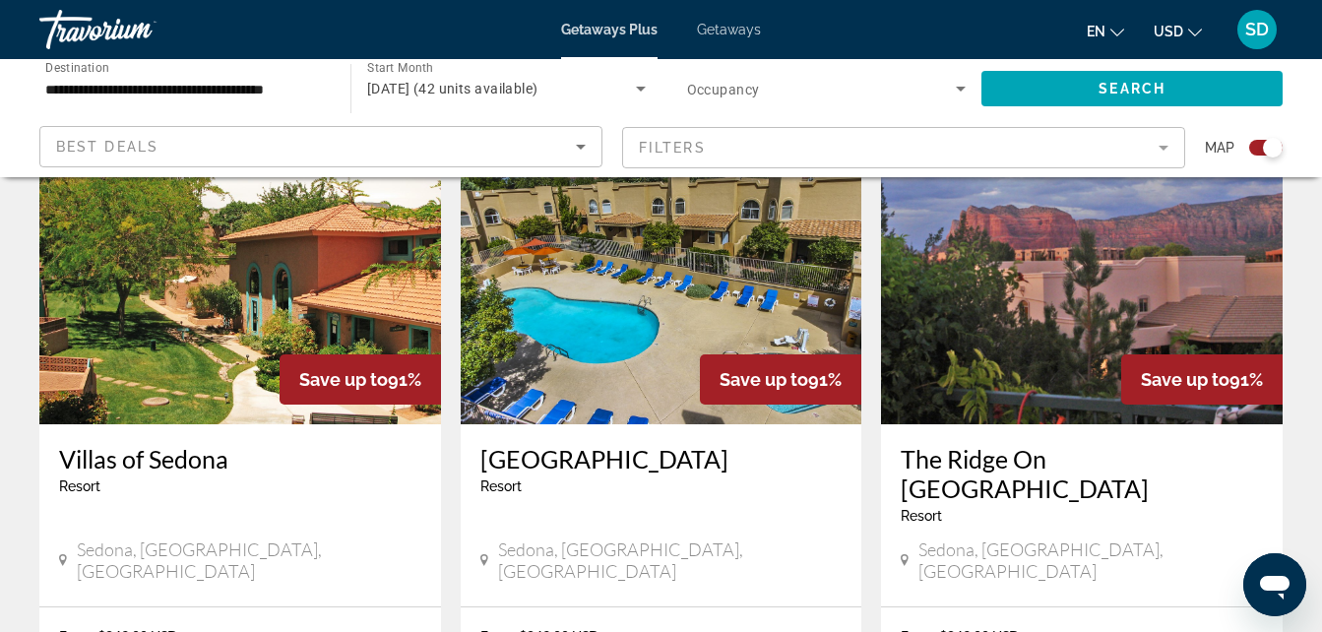
click at [374, 294] on img "Main content" at bounding box center [240, 266] width 402 height 315
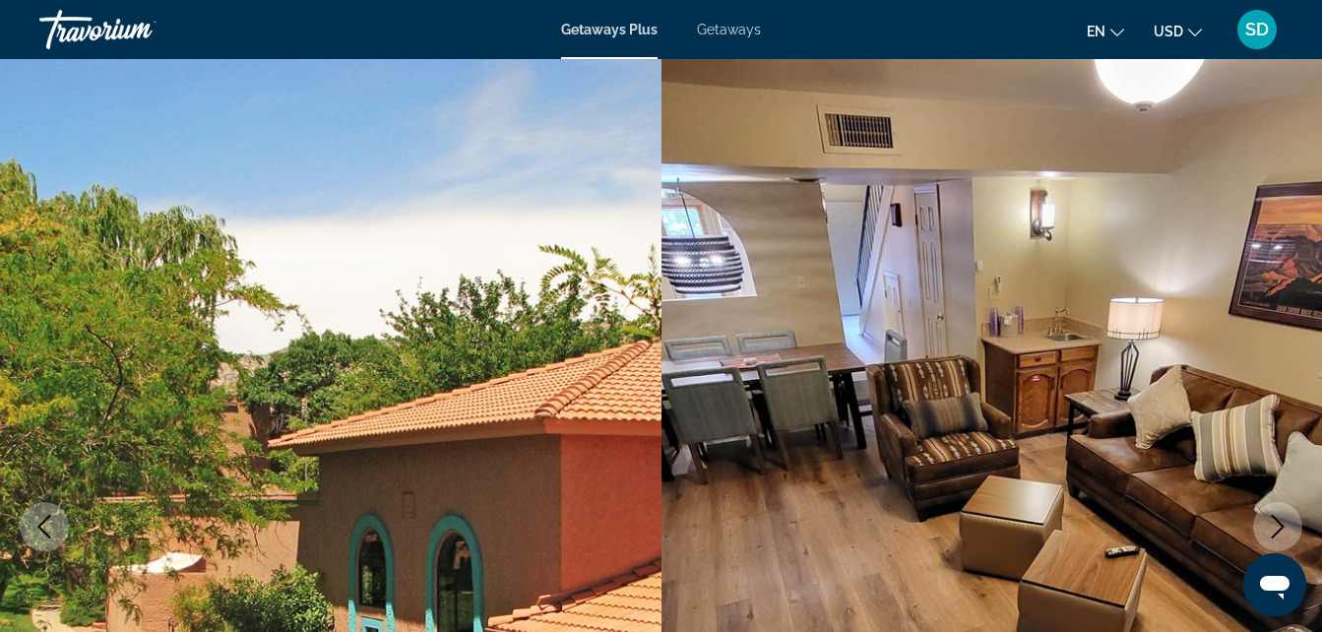
click at [1288, 520] on icon "Next image" at bounding box center [1278, 527] width 24 height 24
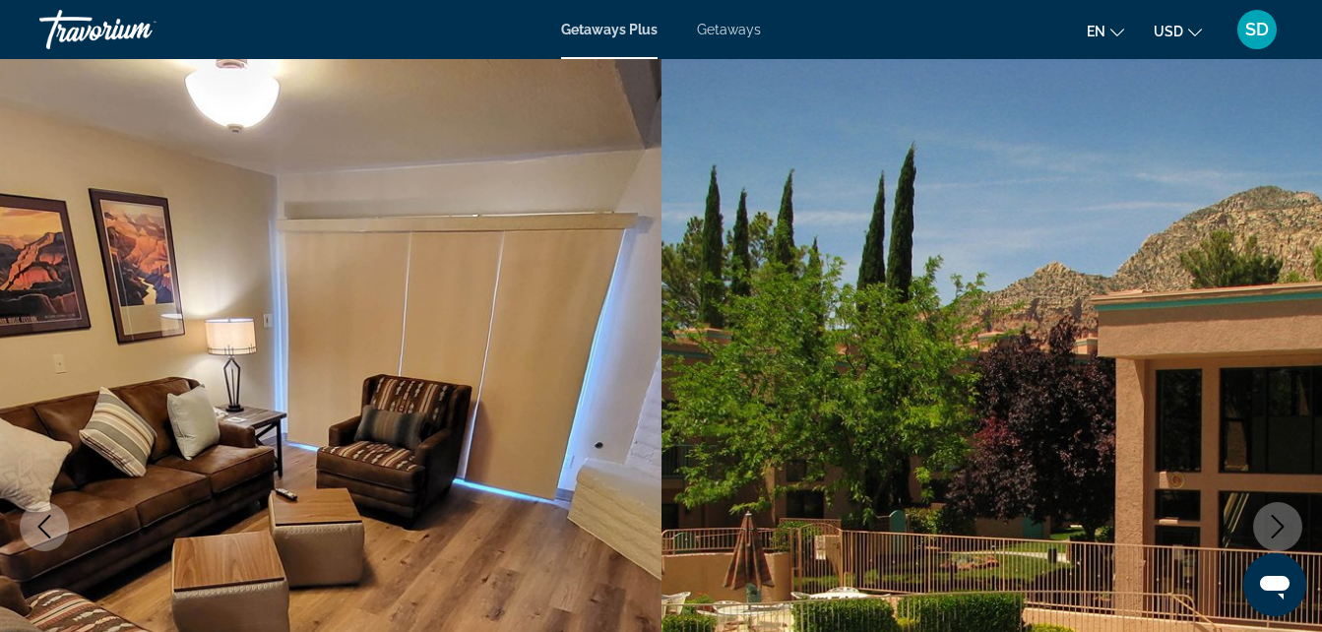
click at [1290, 521] on button "Next image" at bounding box center [1277, 526] width 49 height 49
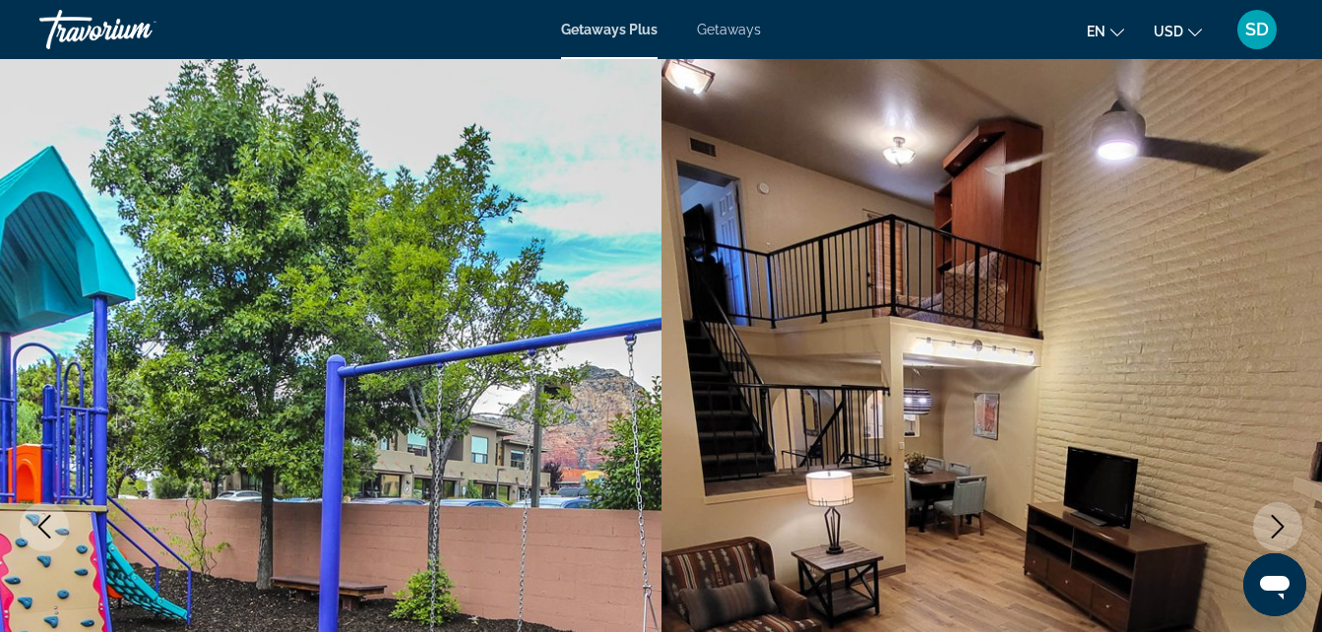
click at [1290, 521] on button "Next image" at bounding box center [1277, 526] width 49 height 49
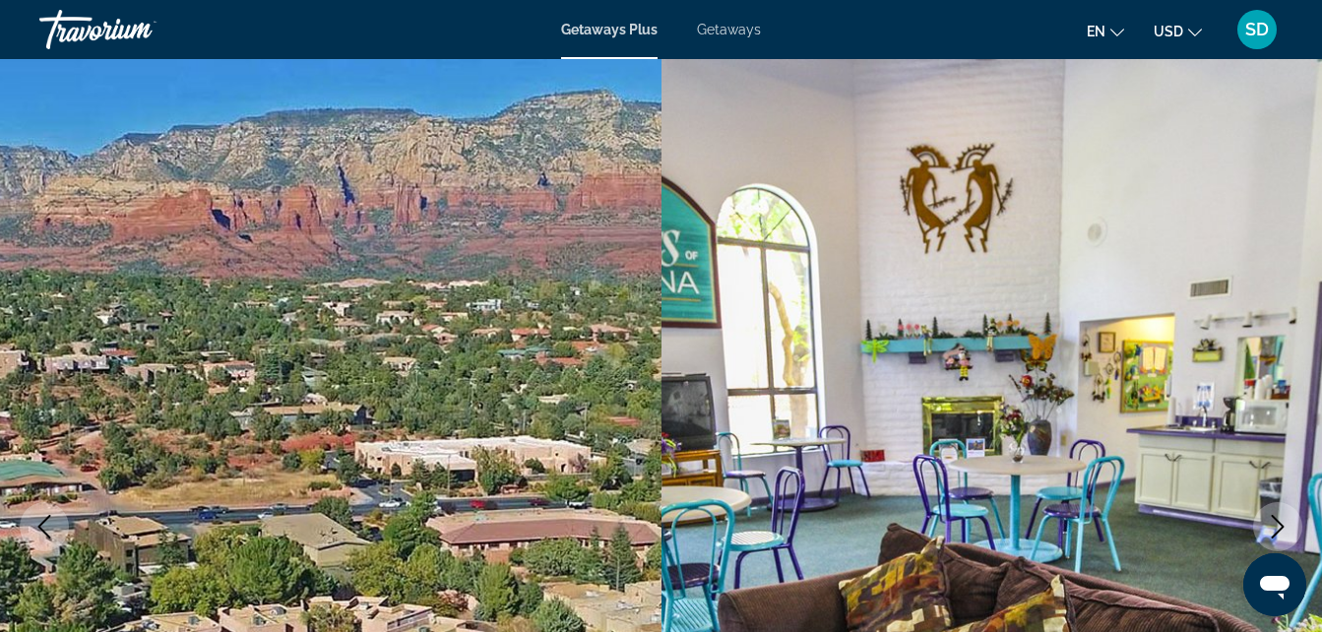
click at [1285, 519] on icon "Next image" at bounding box center [1278, 527] width 24 height 24
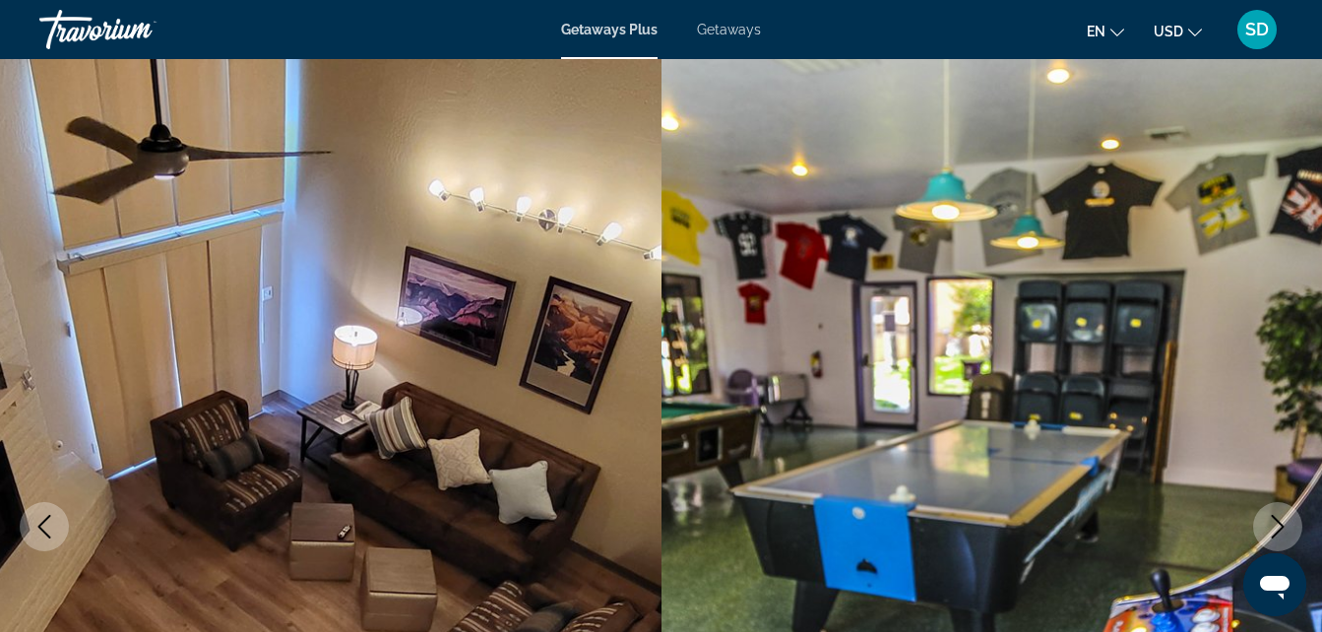
click at [1287, 516] on icon "Next image" at bounding box center [1278, 527] width 24 height 24
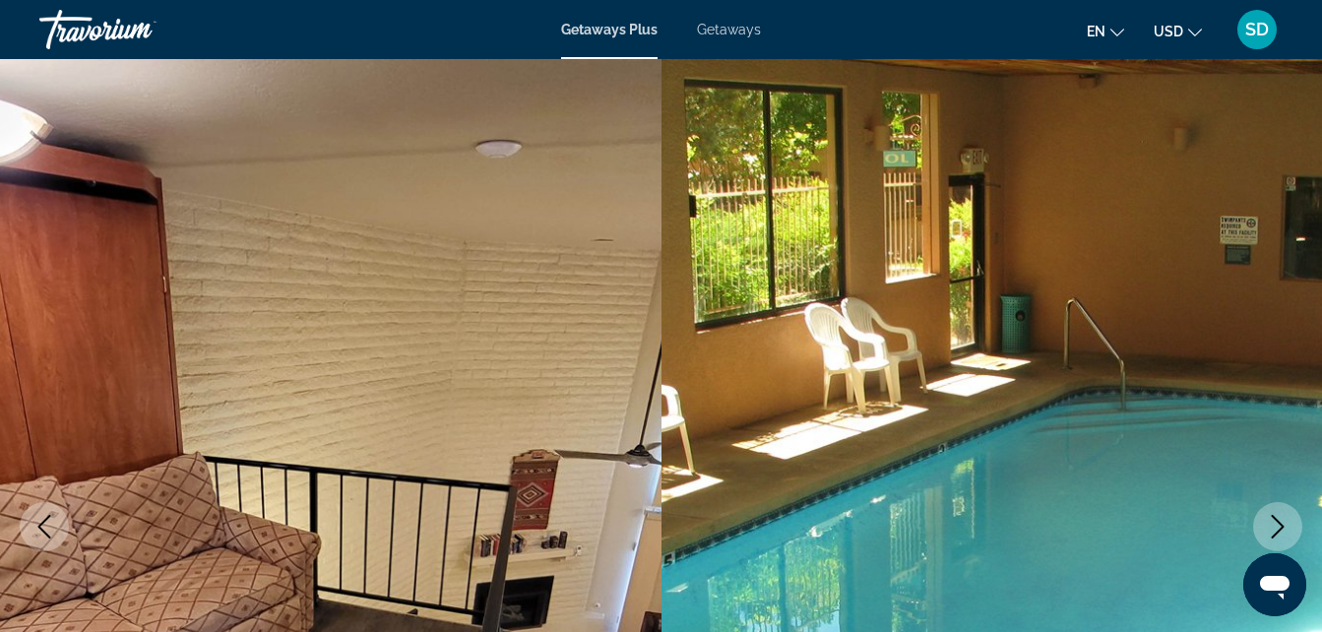
click at [1280, 516] on icon "Next image" at bounding box center [1278, 527] width 24 height 24
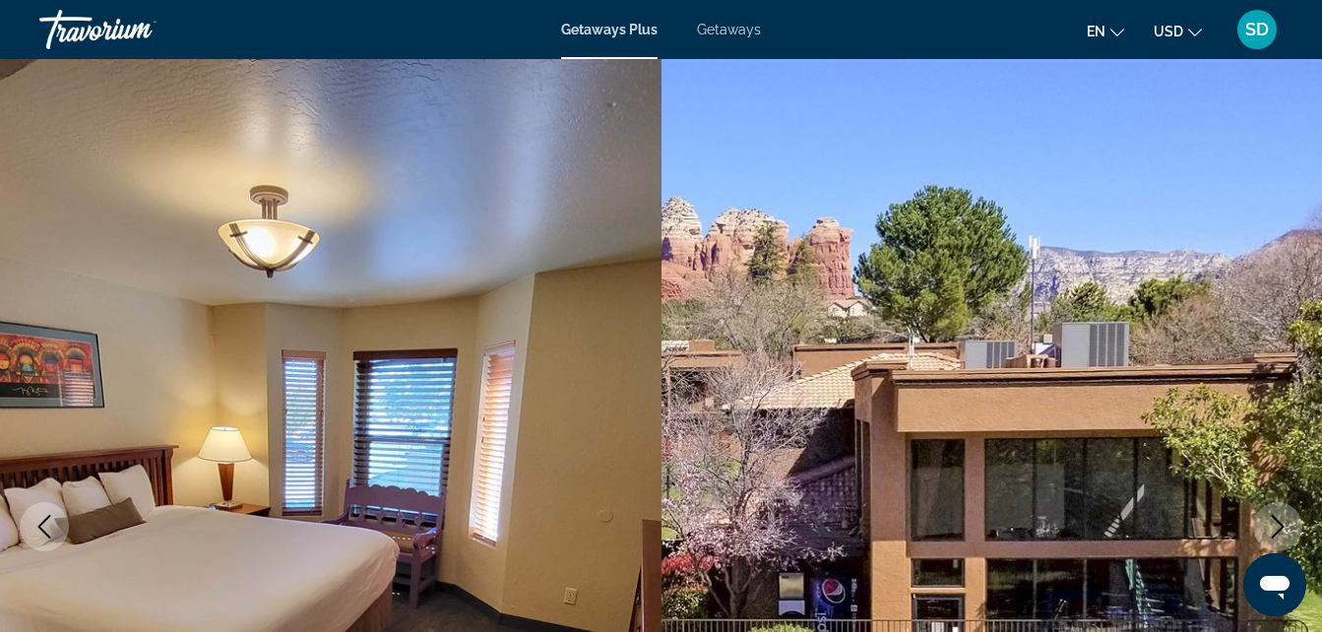
click at [1280, 515] on icon "Next image" at bounding box center [1278, 527] width 24 height 24
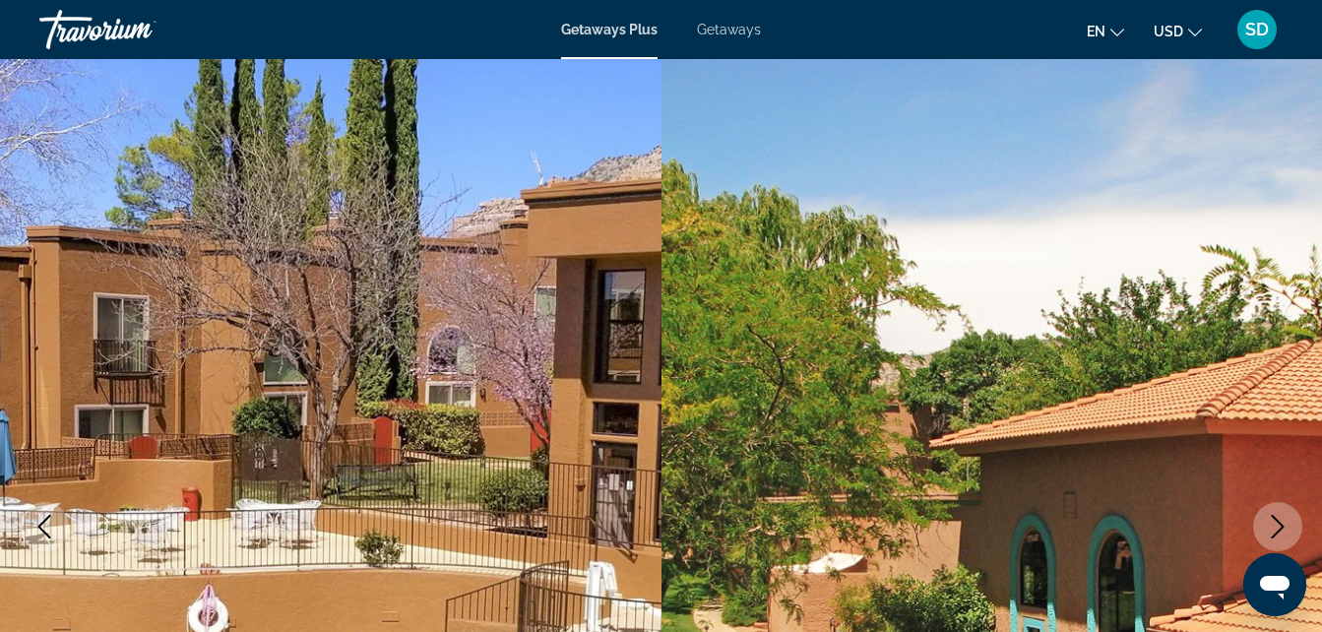
click at [1280, 514] on button "Next image" at bounding box center [1277, 526] width 49 height 49
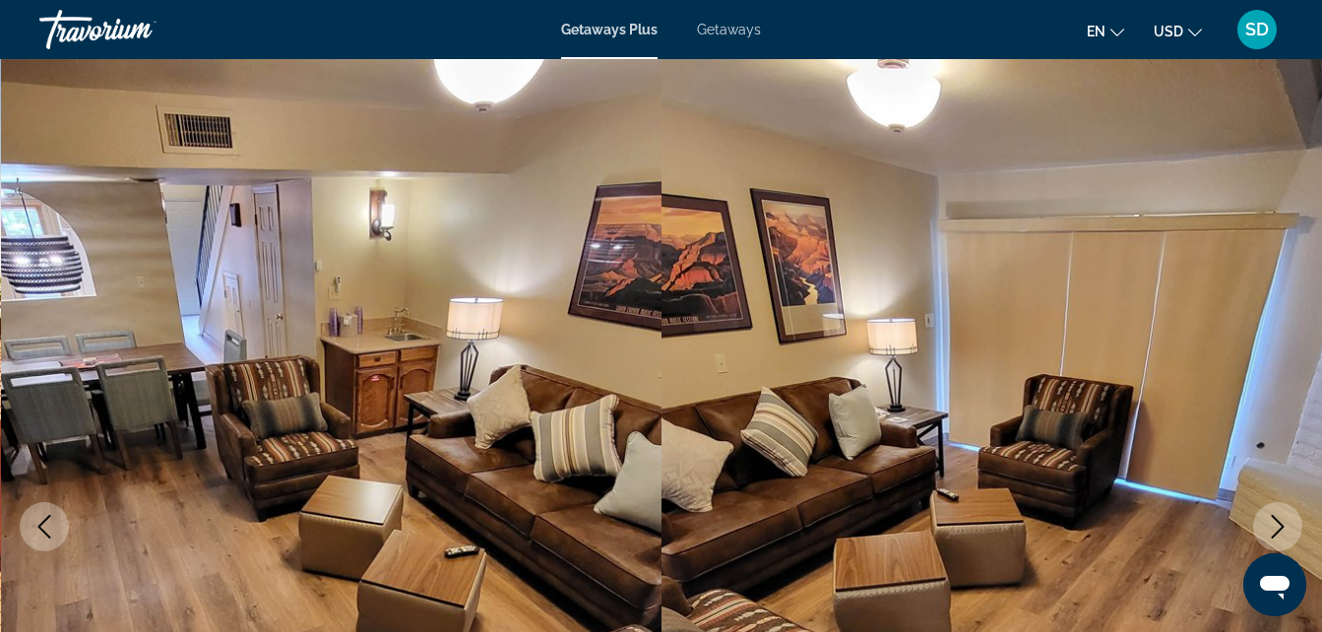
click at [1280, 512] on button "Next image" at bounding box center [1277, 526] width 49 height 49
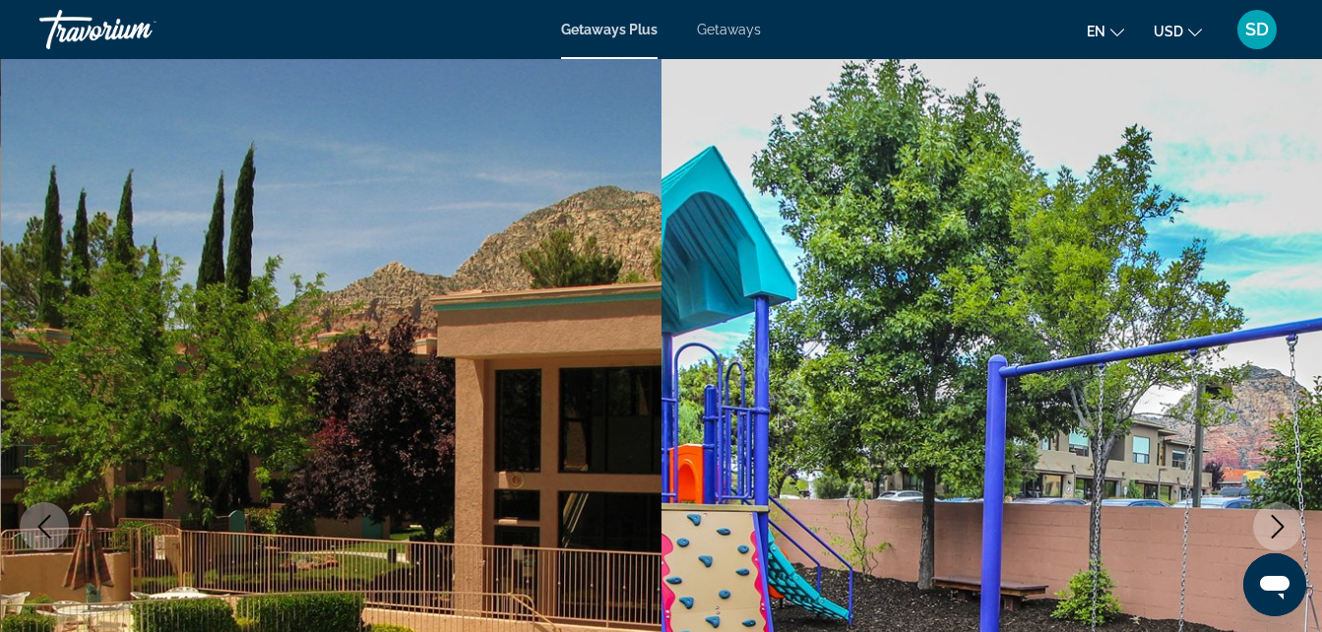
click at [1280, 512] on button "Next image" at bounding box center [1277, 526] width 49 height 49
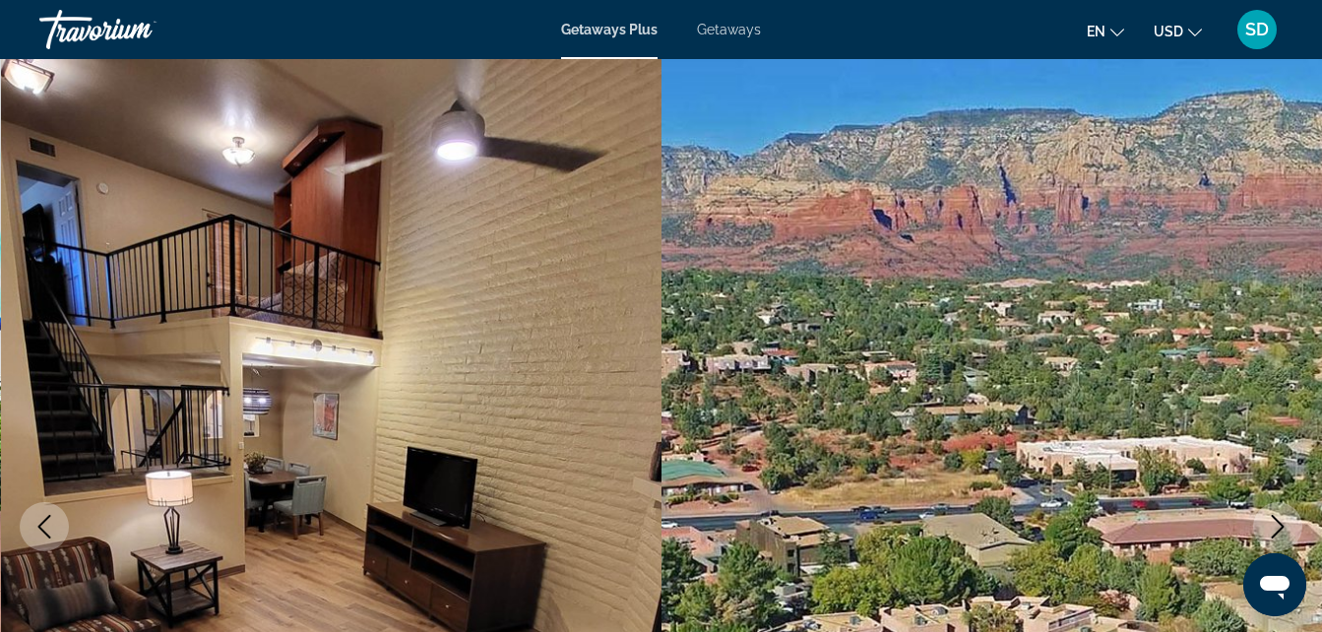
click at [1280, 512] on button "Next image" at bounding box center [1277, 526] width 49 height 49
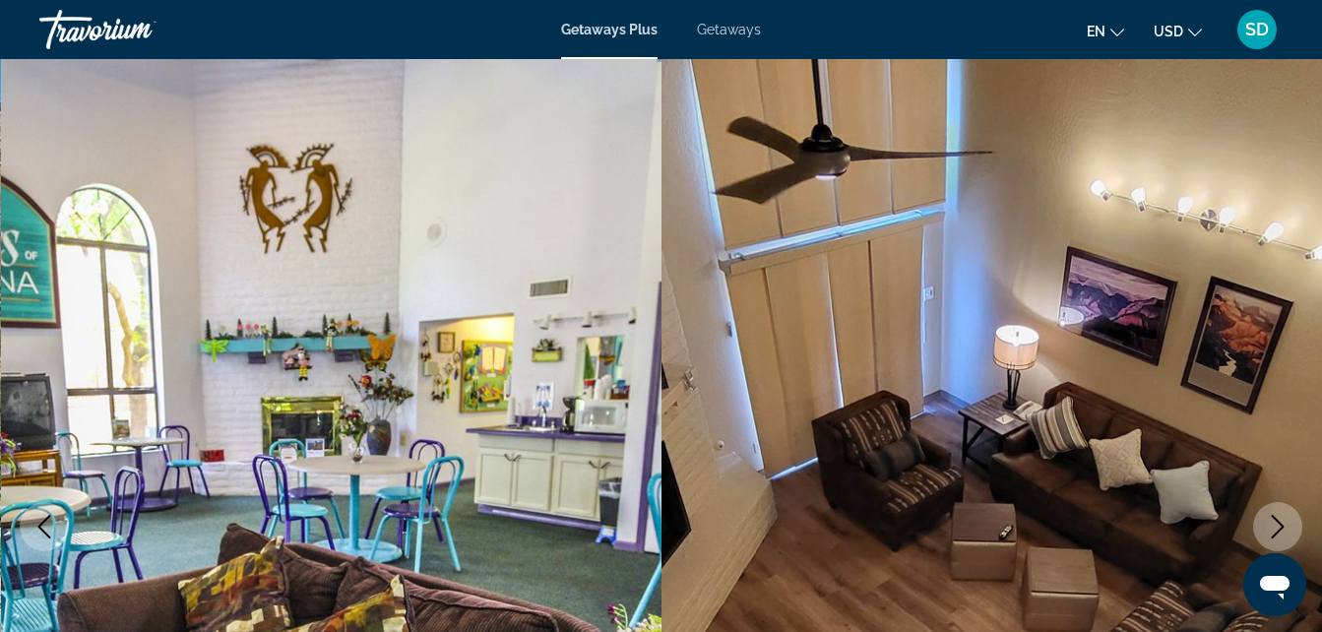
click at [1279, 515] on icon "Next image" at bounding box center [1278, 527] width 24 height 24
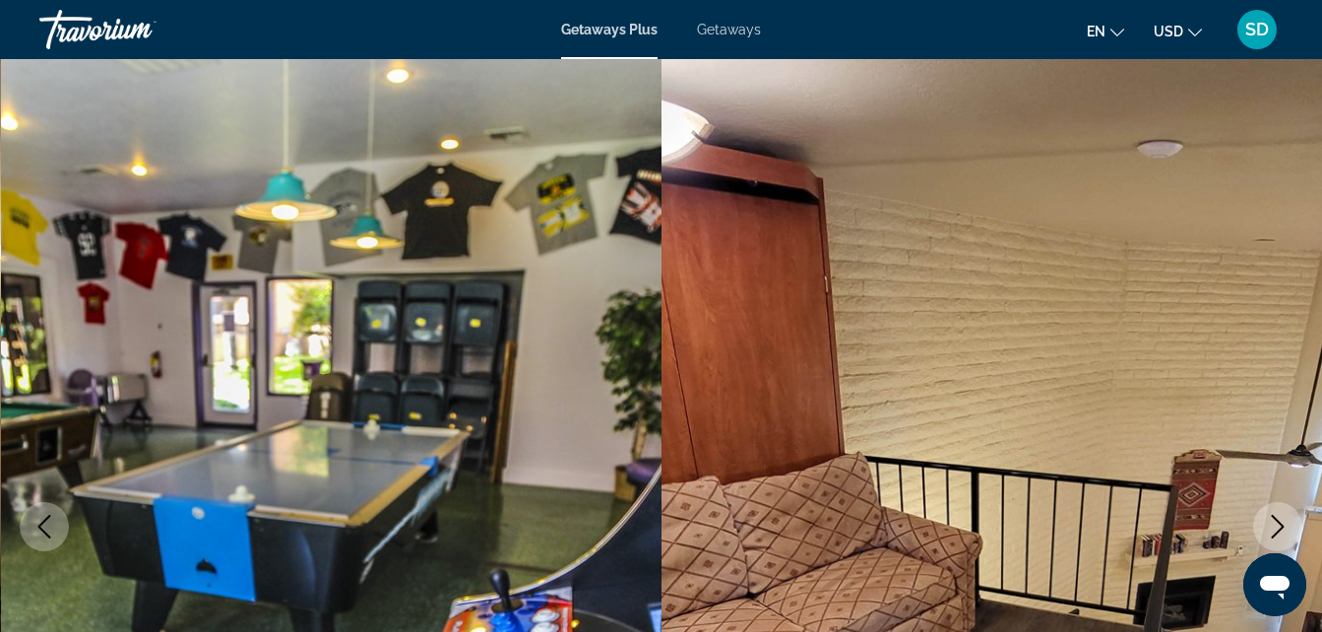
click at [1279, 515] on icon "Next image" at bounding box center [1278, 527] width 24 height 24
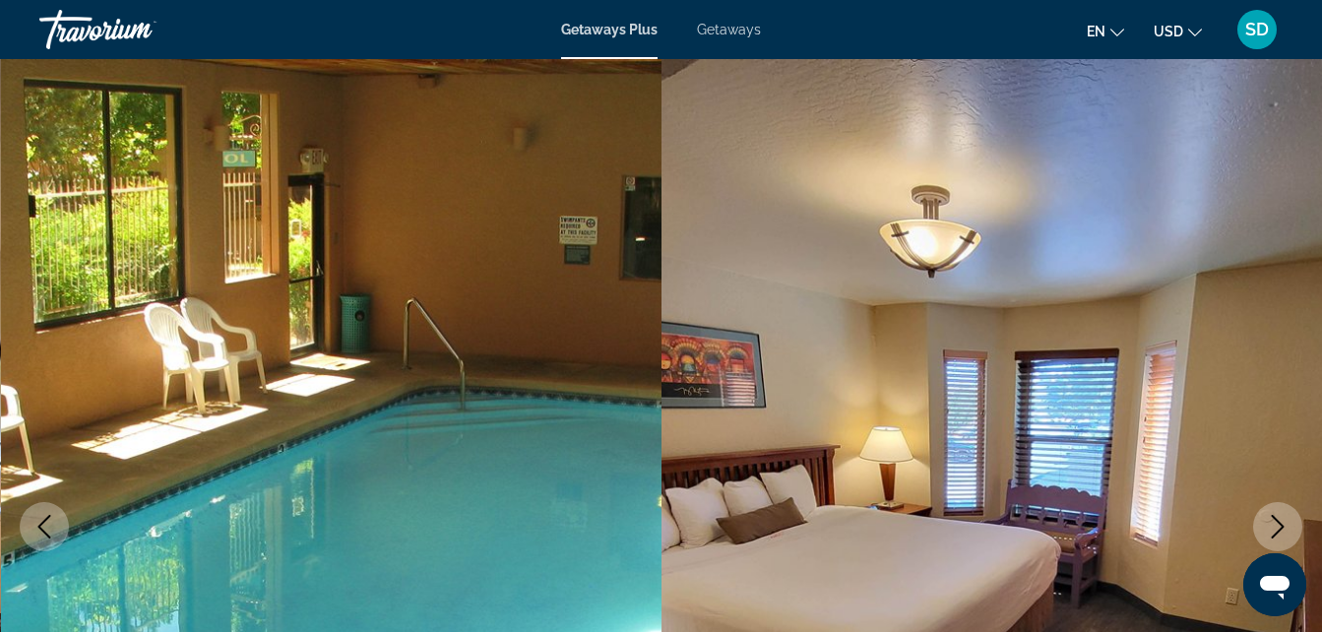
click at [1279, 507] on button "Next image" at bounding box center [1277, 526] width 49 height 49
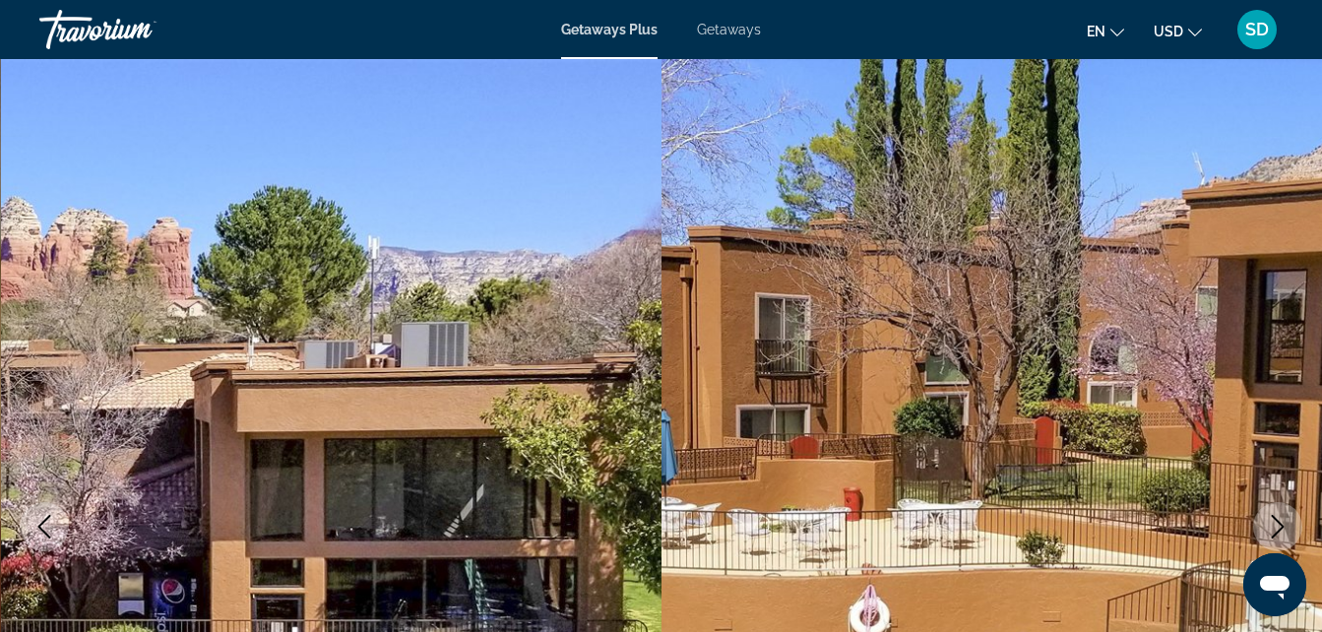
click at [1279, 507] on button "Next image" at bounding box center [1277, 526] width 49 height 49
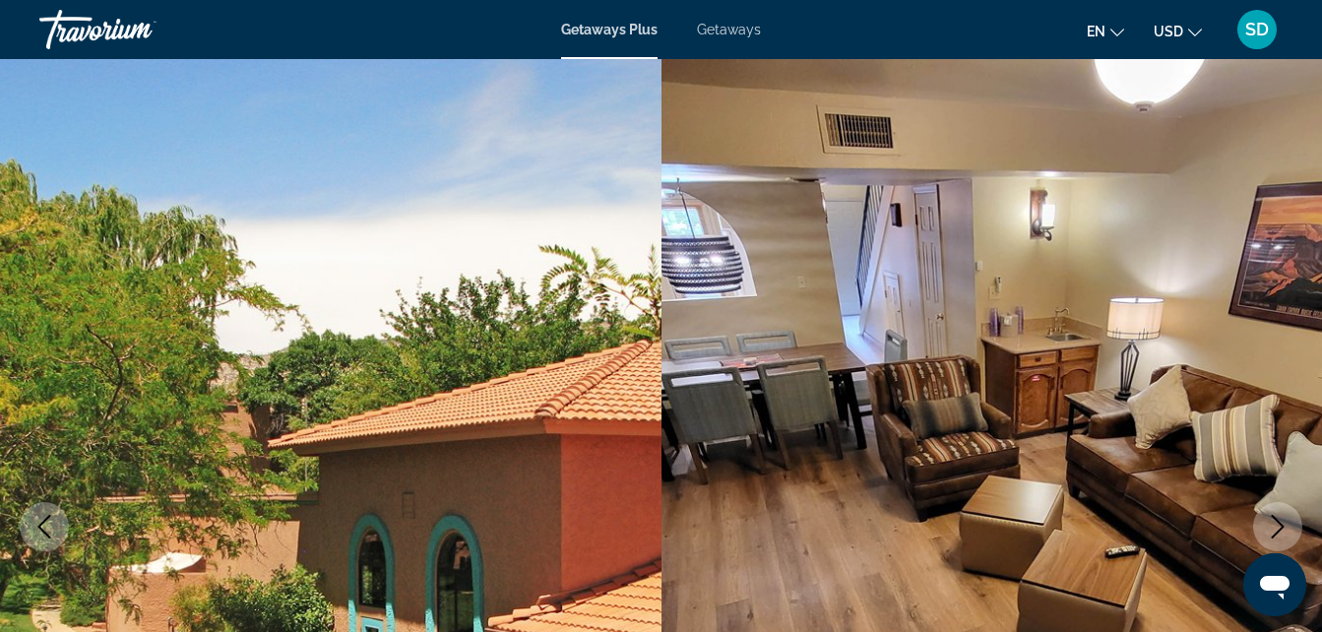
click at [1278, 521] on icon "Next image" at bounding box center [1278, 527] width 13 height 24
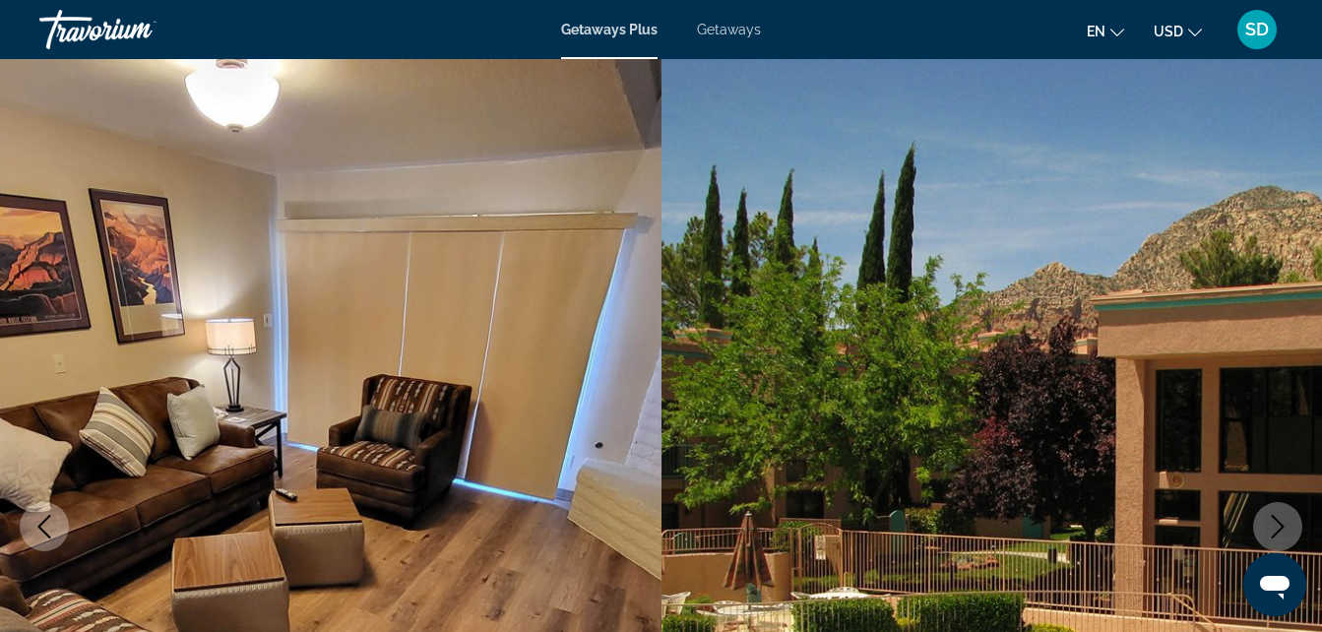
click at [1278, 524] on icon "Next image" at bounding box center [1278, 527] width 24 height 24
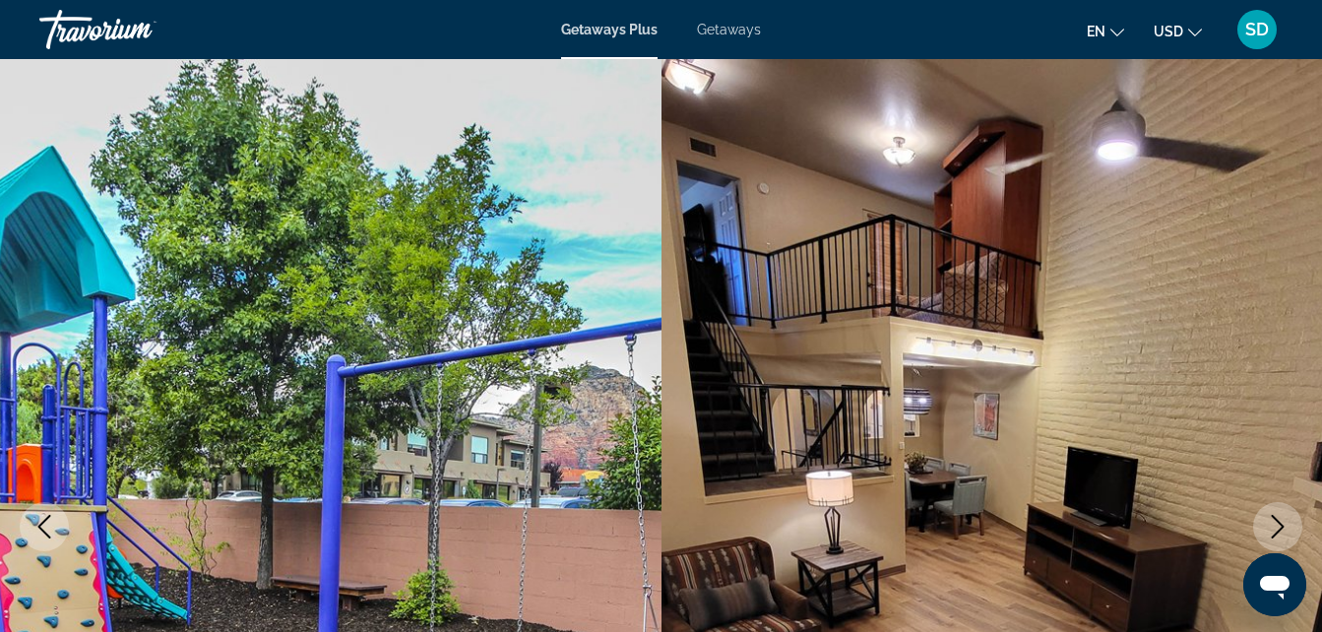
click at [1278, 524] on icon "Next image" at bounding box center [1278, 527] width 24 height 24
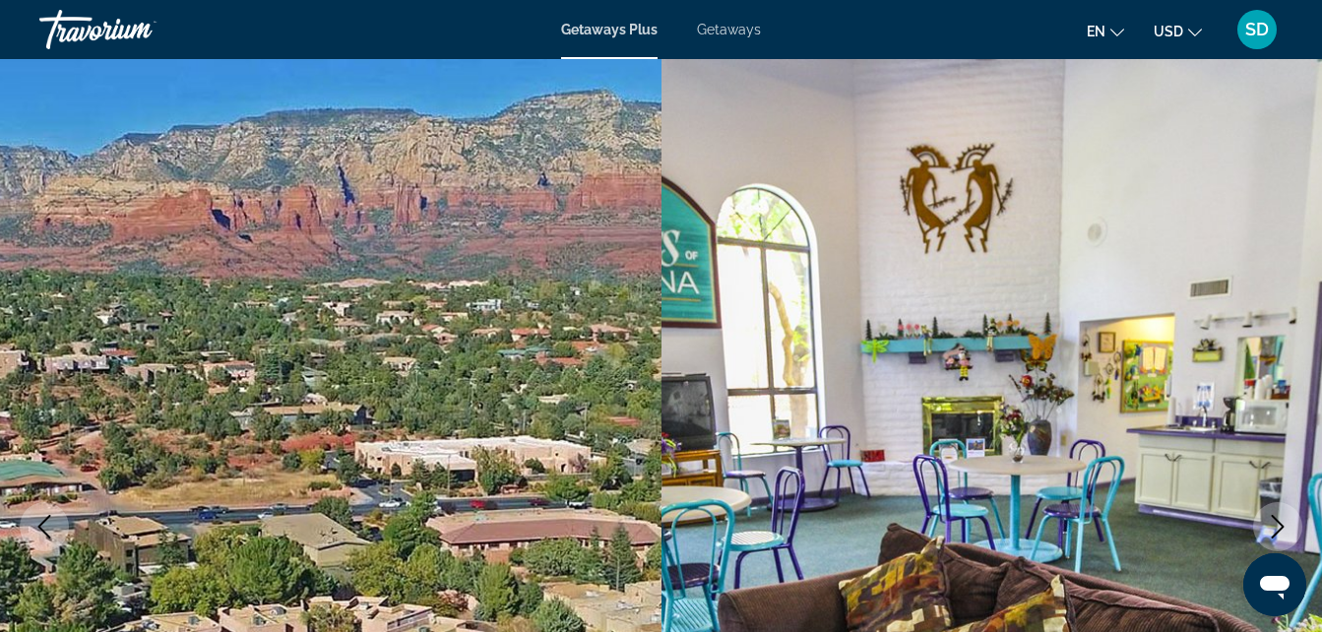
click at [1278, 524] on icon "Next image" at bounding box center [1278, 527] width 24 height 24
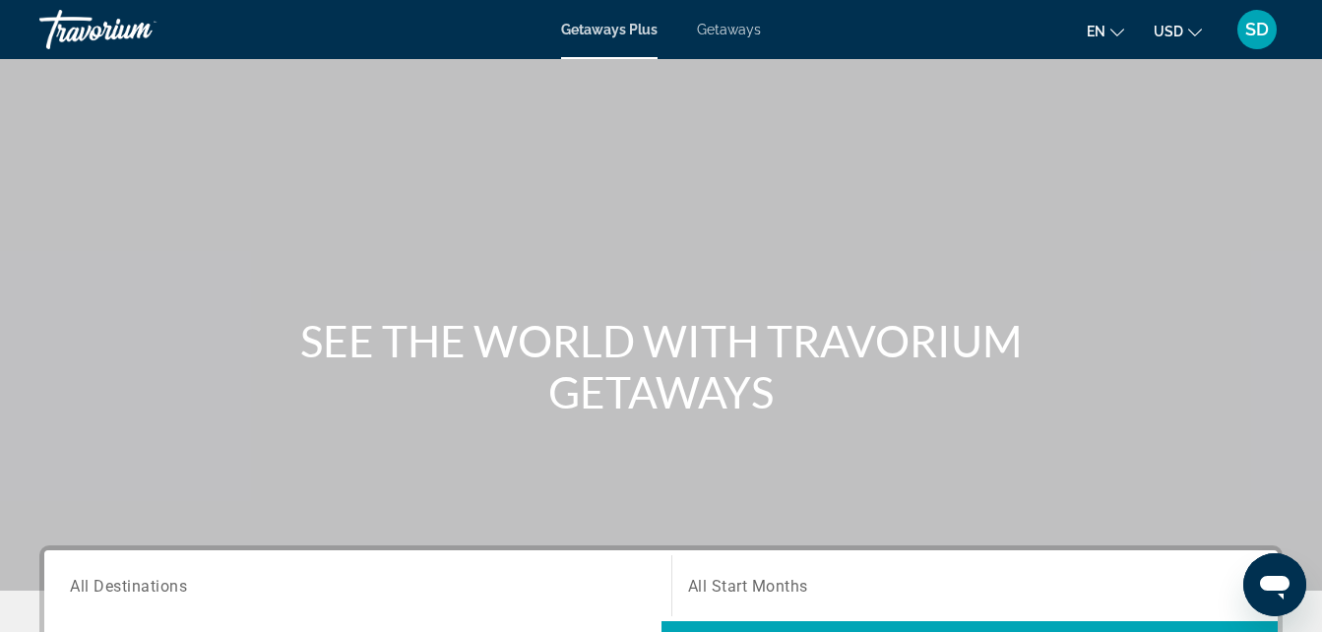
click at [1246, 42] on div "SD" at bounding box center [1257, 29] width 39 height 39
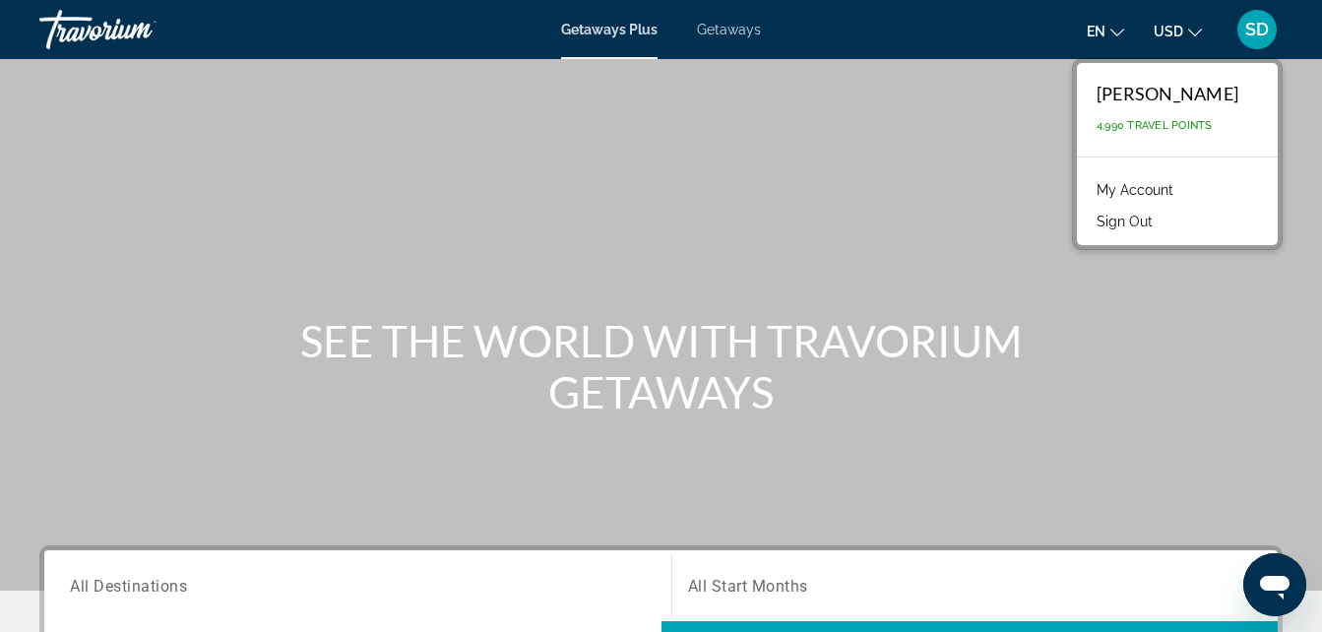
click at [1163, 223] on button "Sign Out" at bounding box center [1125, 222] width 76 height 26
